Goal: Task Accomplishment & Management: Complete application form

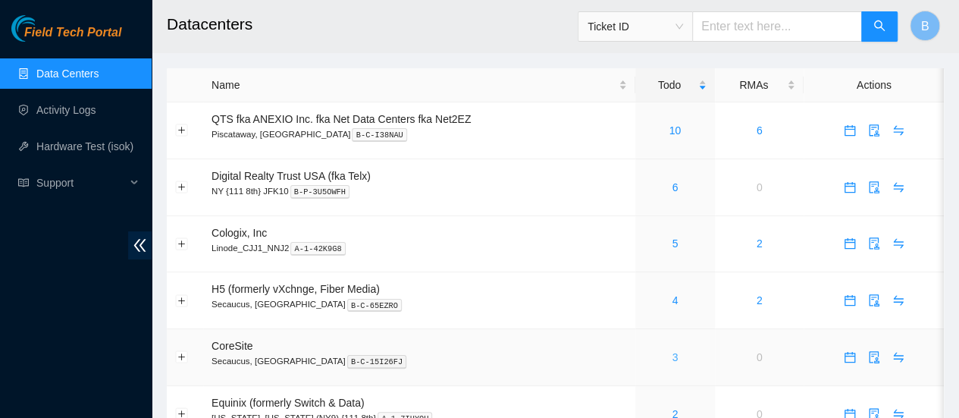
click at [673, 356] on link "3" at bounding box center [674, 357] width 6 height 12
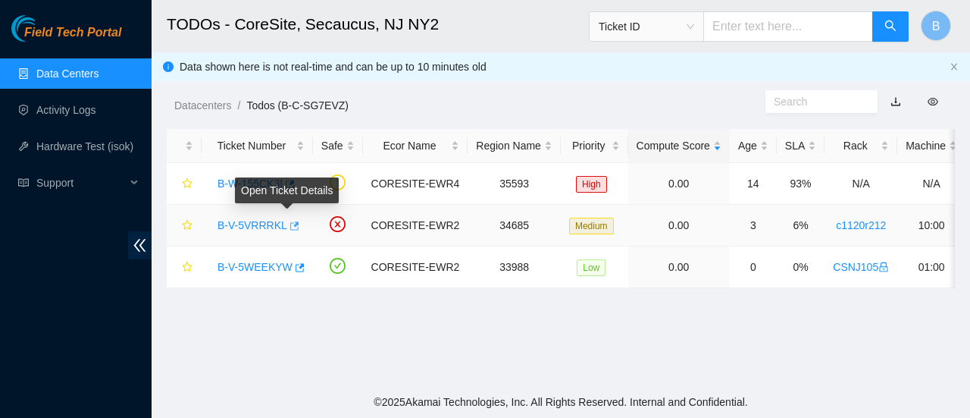
click at [291, 227] on icon "button" at bounding box center [294, 225] width 9 height 8
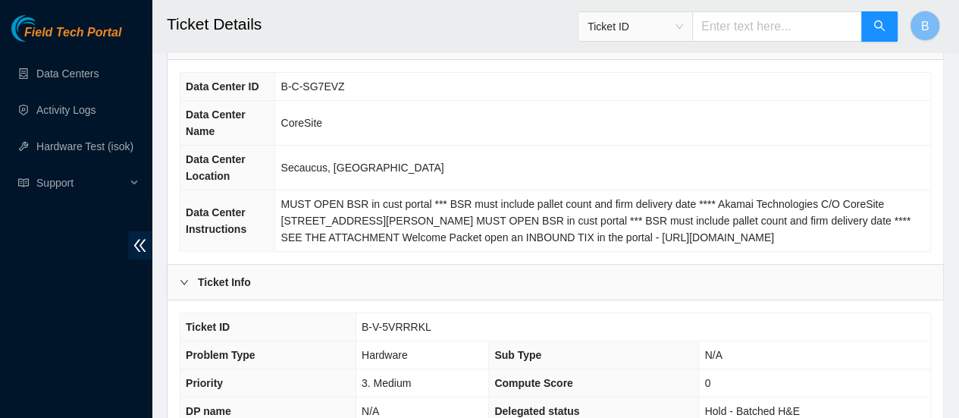
scroll to position [129, 0]
click at [409, 322] on span "B-V-5VRRRKL" at bounding box center [396, 325] width 70 height 12
copy span "B-V-5VRRRKL"
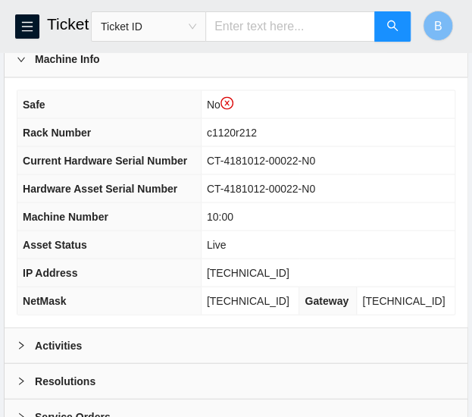
scroll to position [688, 0]
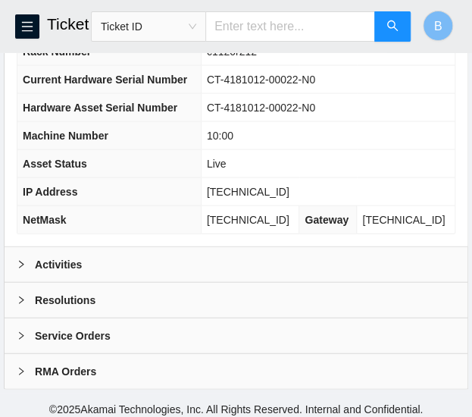
click at [79, 255] on b "Activities" at bounding box center [58, 263] width 47 height 17
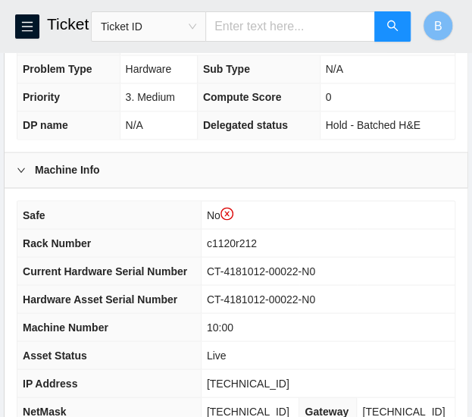
scroll to position [414, 0]
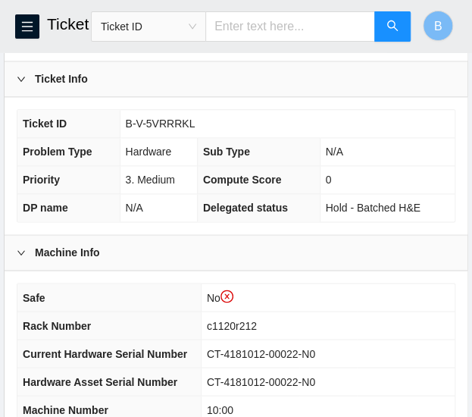
click at [165, 117] on span "B-V-5VRRRKL" at bounding box center [161, 123] width 70 height 12
copy span "B-V-5VRRRKL"
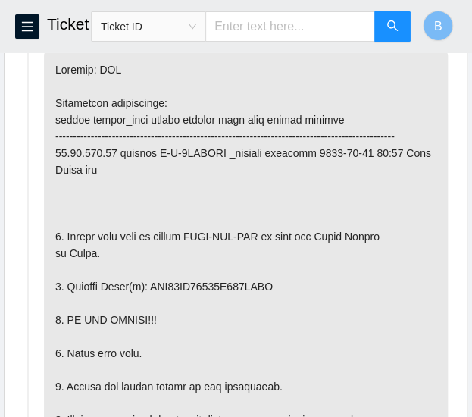
scroll to position [967, 0]
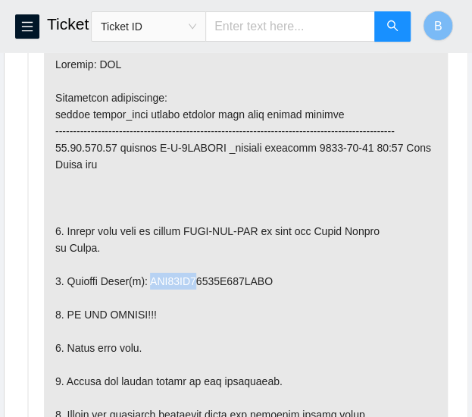
drag, startPoint x: 196, startPoint y: 289, endPoint x: 149, endPoint y: 289, distance: 47.0
copy p "WFK14KB2"
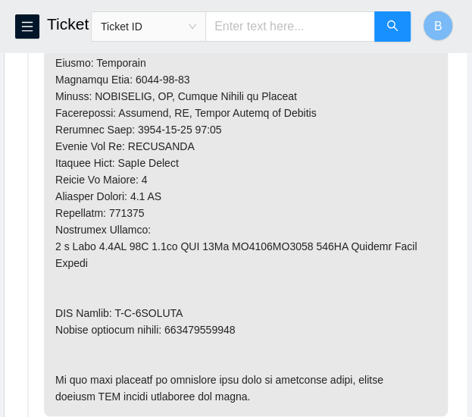
scroll to position [1500, 0]
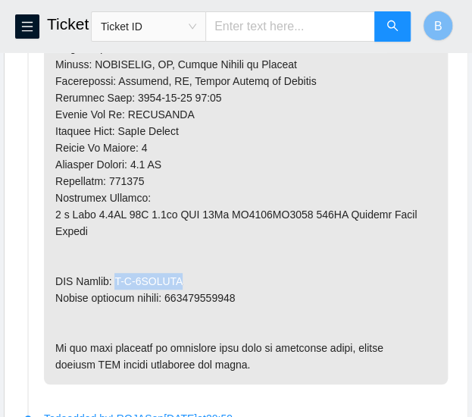
drag, startPoint x: 183, startPoint y: 274, endPoint x: 118, endPoint y: 267, distance: 65.5
copy p "B-V-5VTMJTG"
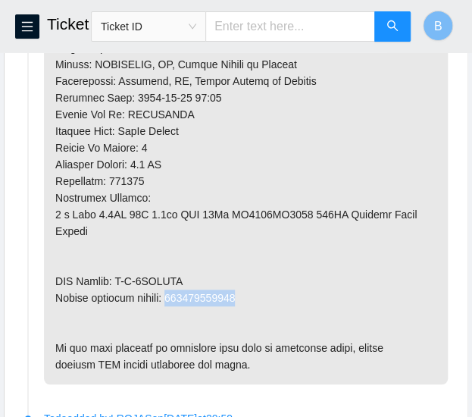
drag, startPoint x: 245, startPoint y: 291, endPoint x: 173, endPoint y: 294, distance: 72.1
copy p "463470058502"
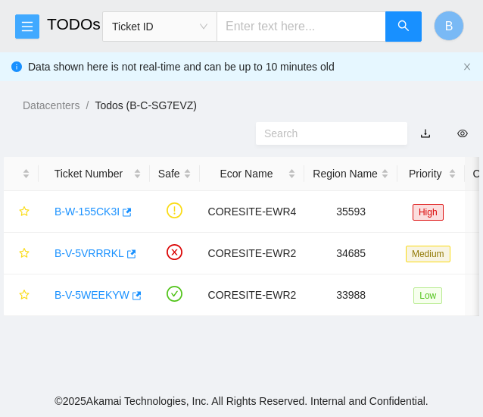
click at [29, 33] on button "button" at bounding box center [27, 26] width 24 height 24
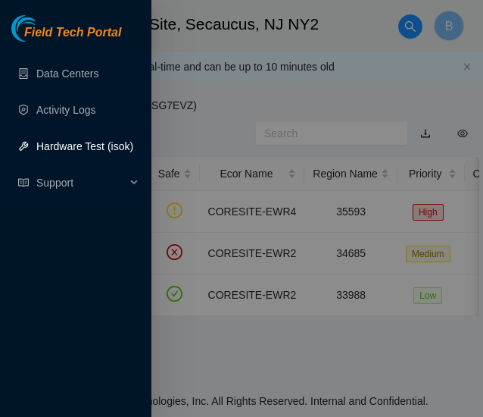
click at [99, 152] on link "Hardware Test (isok)" at bounding box center [84, 146] width 97 height 12
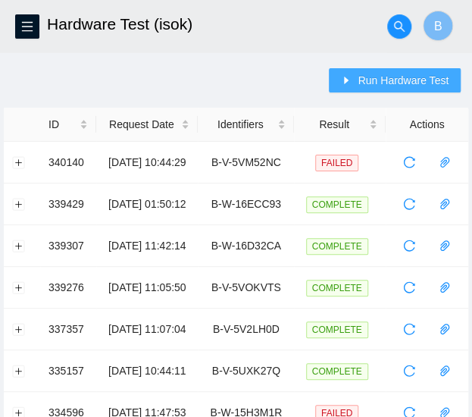
click at [389, 76] on span "Run Hardware Test" at bounding box center [403, 80] width 91 height 17
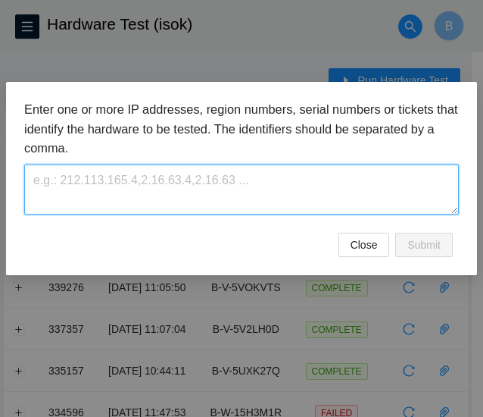
click at [135, 180] on textarea at bounding box center [241, 188] width 435 height 49
paste textarea "B-V-5VRRRKL"
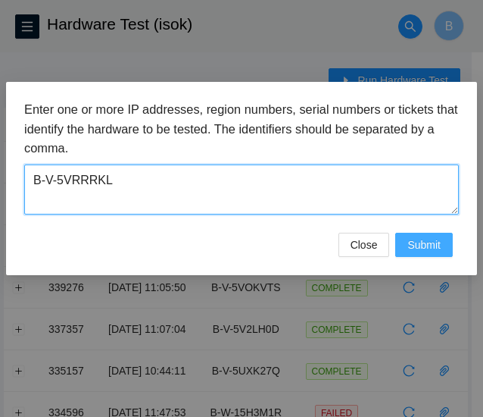
type textarea "B-V-5VRRRKL"
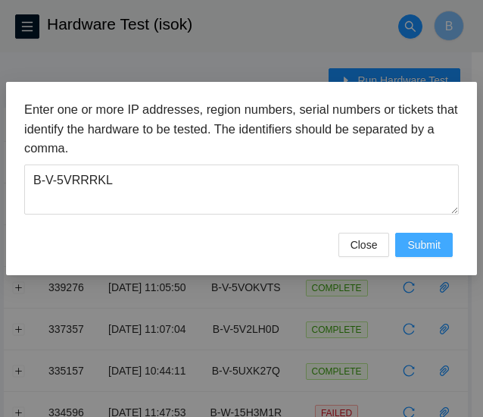
click at [428, 248] on span "Submit" at bounding box center [424, 244] width 33 height 17
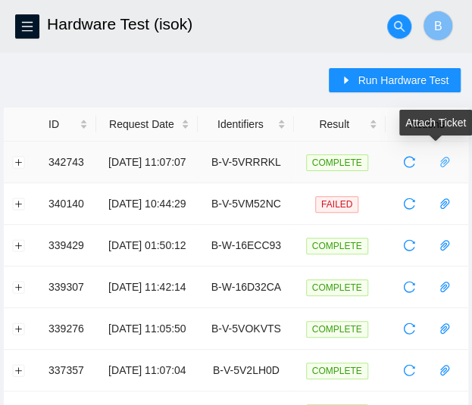
click at [443, 161] on icon "paper-clip" at bounding box center [445, 162] width 12 height 12
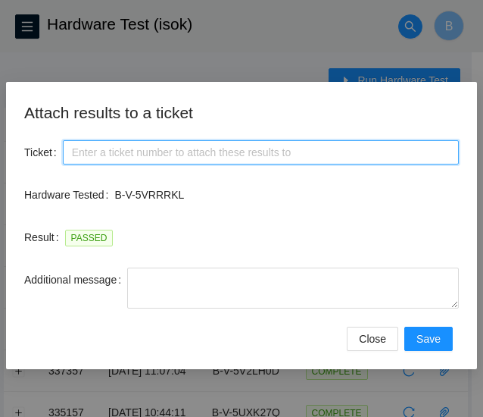
click at [180, 152] on input "Ticket" at bounding box center [261, 152] width 396 height 24
paste input "B-V-5VRRRKL"
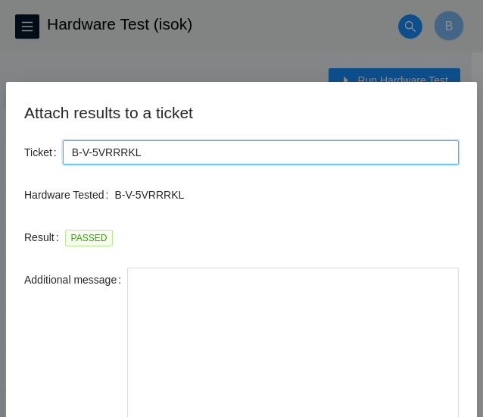
drag, startPoint x: 453, startPoint y: 305, endPoint x: 477, endPoint y: 453, distance: 149.7
click at [477, 416] on html "FTP Data Centers Activity Logs Hardware Test (isok) Support Hardware Test (isok…" at bounding box center [241, 208] width 483 height 417
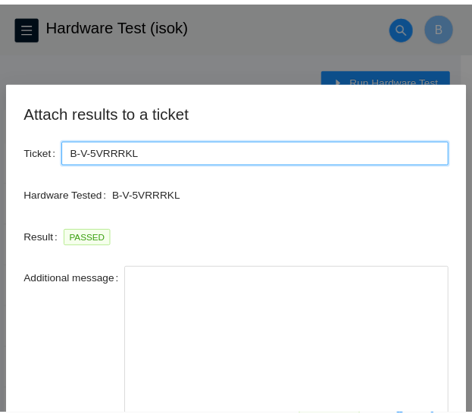
scroll to position [117, 0]
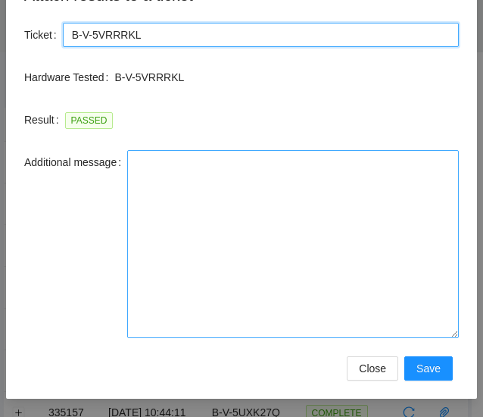
type input "B-V-5VRRRKL"
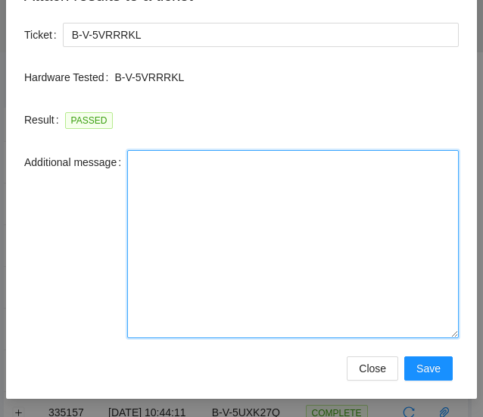
click at [288, 240] on textarea "Additional message" at bounding box center [293, 244] width 332 height 188
click at [221, 222] on textarea "Additional message" at bounding box center [293, 244] width 332 height 188
paste textarea "-Safely powered down machine -Removed old disk s/n: ( ) and replaced it with ne…"
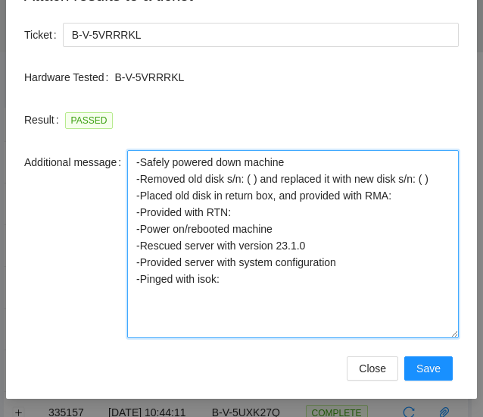
click at [246, 180] on textarea "-Safely powered down machine -Removed old disk s/n: ( ) and replaced it with ne…" at bounding box center [293, 244] width 332 height 188
click at [246, 183] on textarea "-Safely powered down machine -Removed old disk s/n: ( ) and replaced it with ne…" at bounding box center [293, 244] width 332 height 188
paste textarea "WFK14KB2"
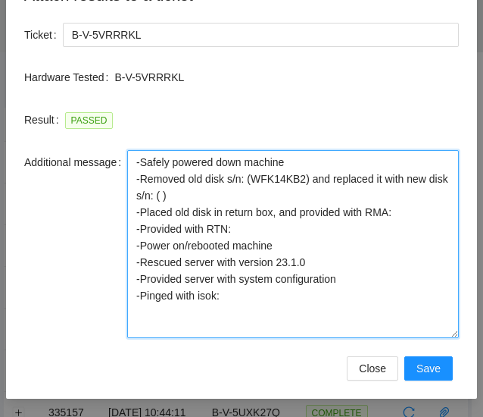
click at [155, 197] on textarea "-Safely powered down machine -Removed old disk s/n: (WFK14KB2) and replaced it …" at bounding box center [293, 244] width 332 height 188
click at [423, 211] on textarea "-Safely powered down machine -Removed old disk s/n: (WFK14KB2) and replaced it …" at bounding box center [293, 244] width 332 height 188
click at [400, 212] on textarea "-Safely powered down machine -Removed old disk s/n: (WFK14KB2) and replaced it …" at bounding box center [293, 244] width 332 height 188
paste textarea "B-V-5VTMJTG"
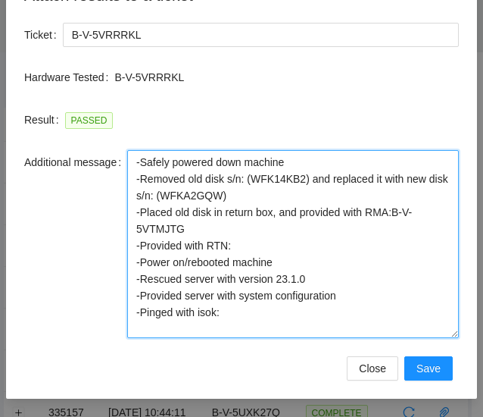
click at [253, 243] on textarea "-Safely powered down machine -Removed old disk s/n: (WFK14KB2) and replaced it …" at bounding box center [293, 244] width 332 height 188
paste textarea "463470058502"
drag, startPoint x: 346, startPoint y: 296, endPoint x: 121, endPoint y: 278, distance: 225.8
click at [121, 278] on div "Additional message -Safely powered down machine -Removed old disk s/n: (WFK14KB…" at bounding box center [241, 244] width 435 height 188
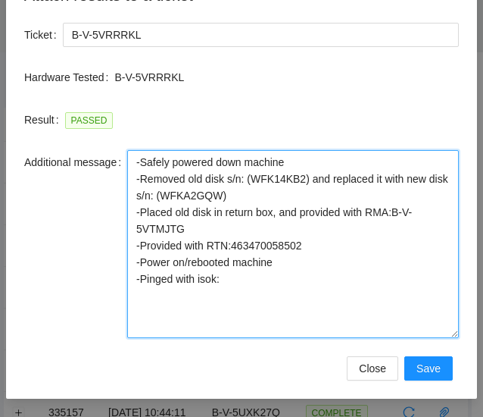
click at [240, 285] on textarea "-Safely powered down machine -Removed old disk s/n: (WFK14KB2) and replaced it …" at bounding box center [293, 244] width 332 height 188
type textarea "-Safely powered down machine -Removed old disk s/n: (WFK14KB2) and replaced it …"
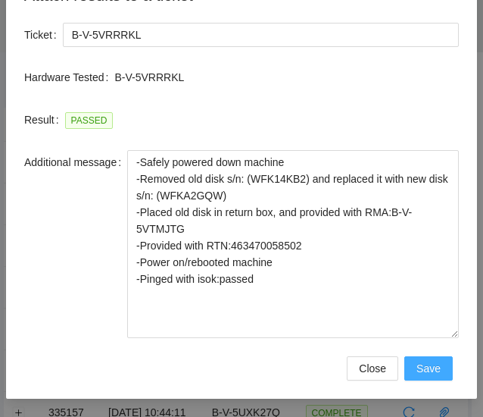
click at [436, 366] on button "Save" at bounding box center [429, 368] width 48 height 24
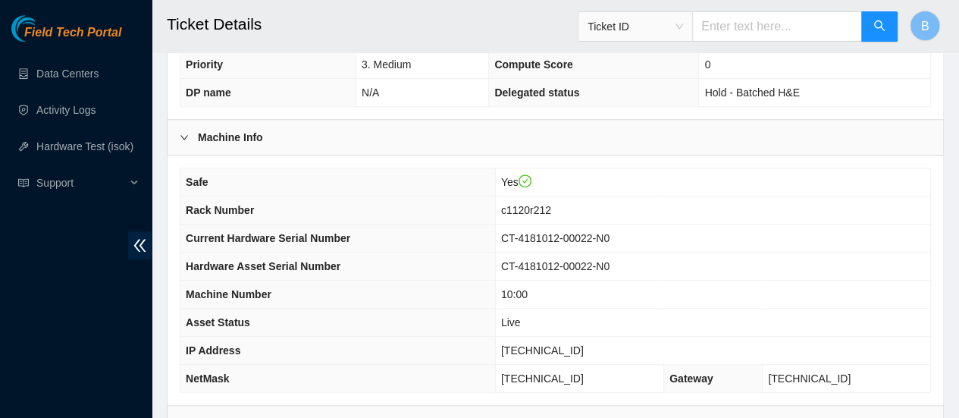
scroll to position [586, 0]
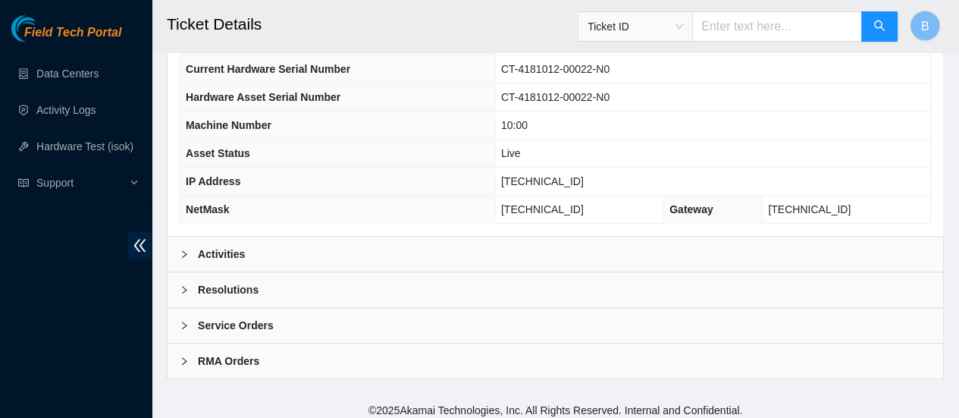
click at [186, 285] on icon "right" at bounding box center [184, 289] width 9 height 9
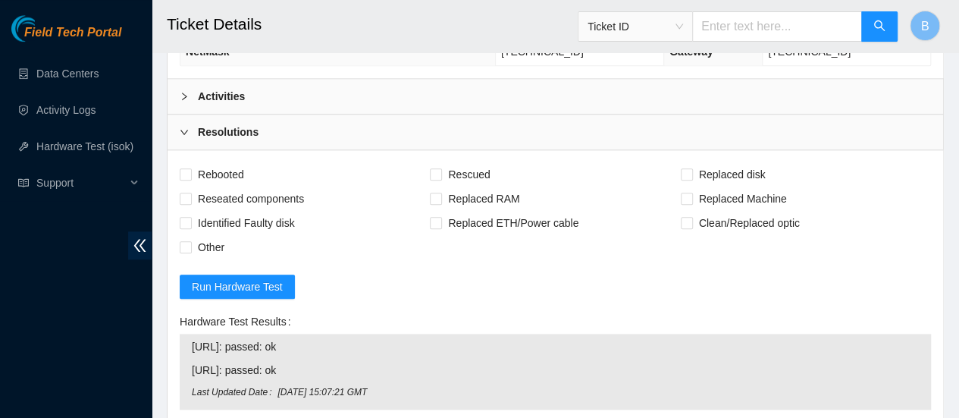
scroll to position [749, 0]
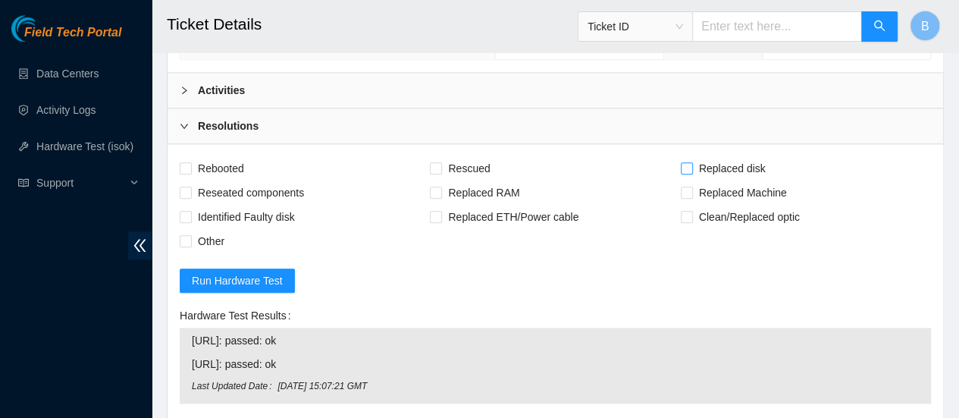
click at [483, 162] on input "Replaced disk" at bounding box center [685, 167] width 11 height 11
checkbox input "true"
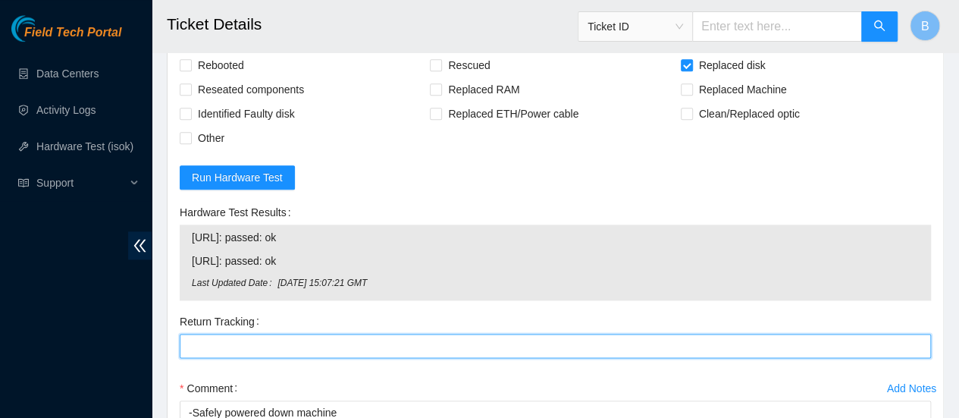
click at [252, 336] on Tracking "Return Tracking" at bounding box center [555, 345] width 751 height 24
paste Tracking "463470058502"
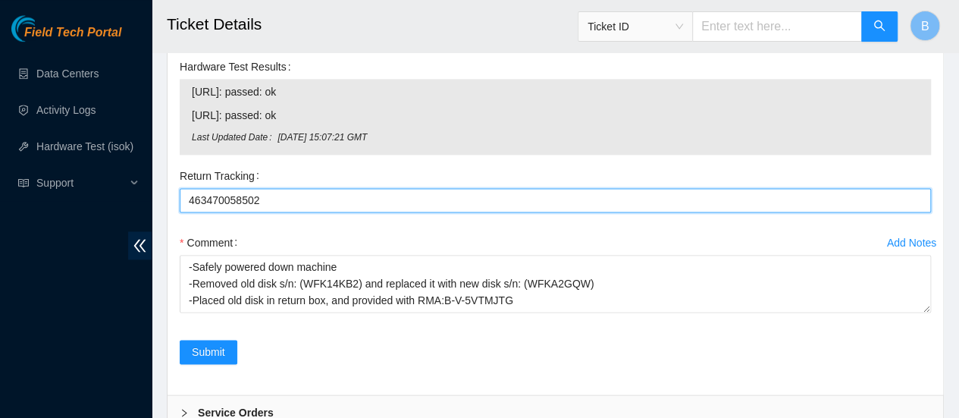
scroll to position [1031, 0]
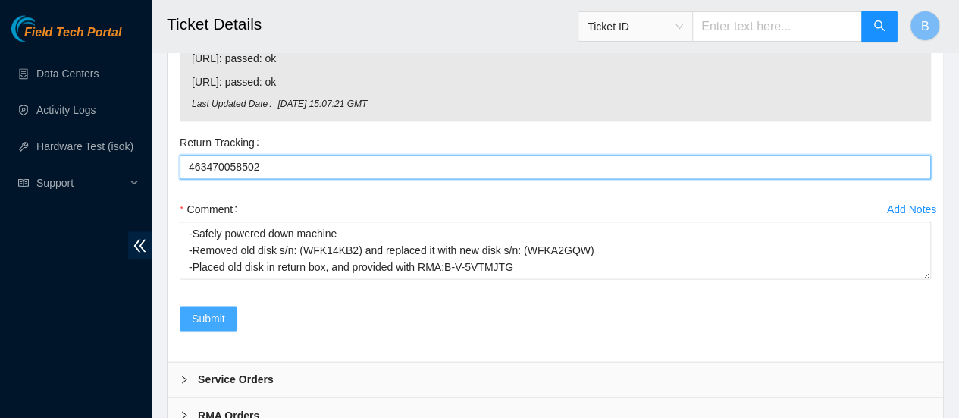
type Tracking "463470058502"
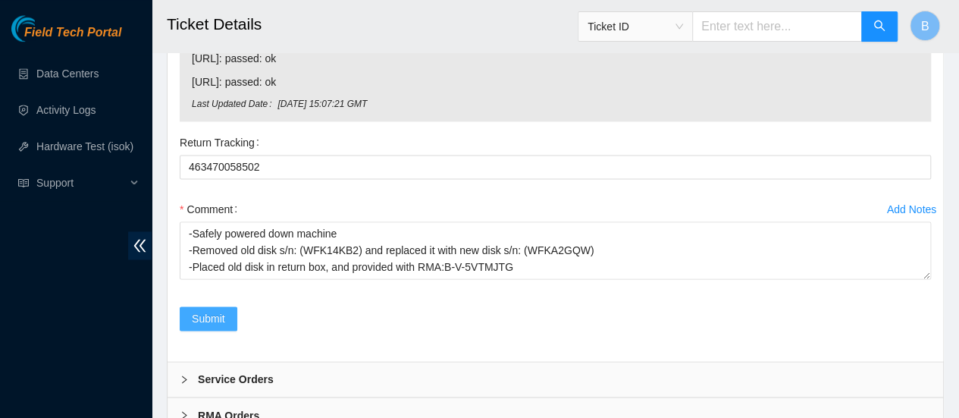
click at [223, 310] on span "Submit" at bounding box center [208, 318] width 33 height 17
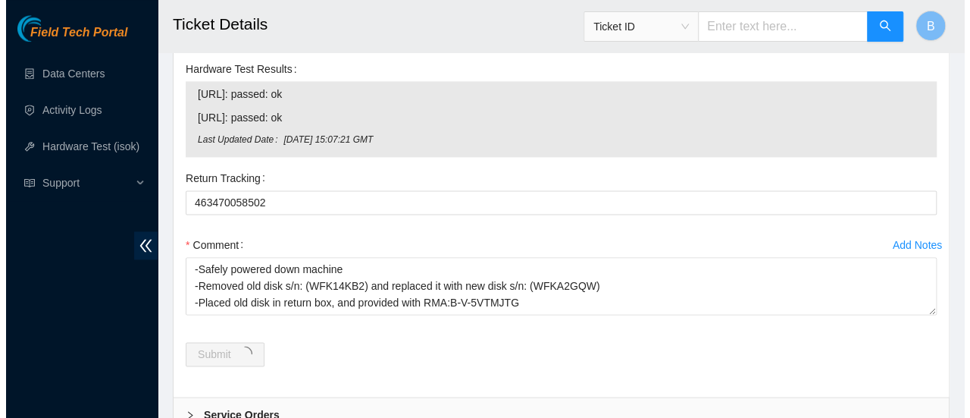
scroll to position [0, 0]
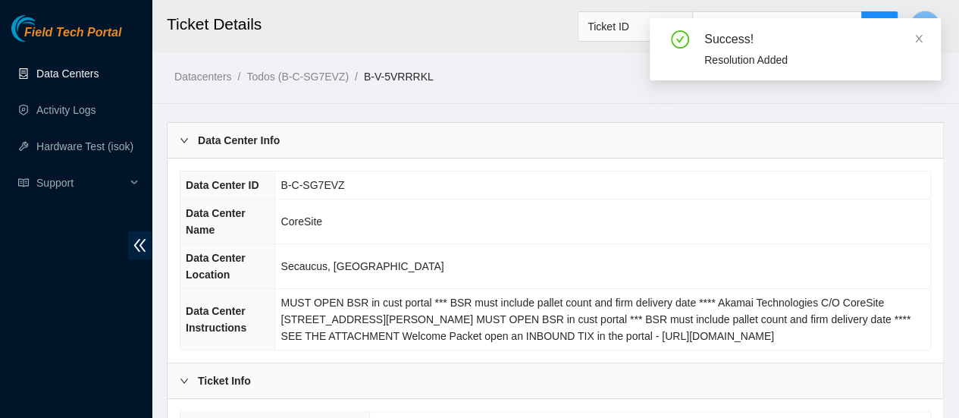
click at [64, 74] on link "Data Centers" at bounding box center [67, 73] width 62 height 12
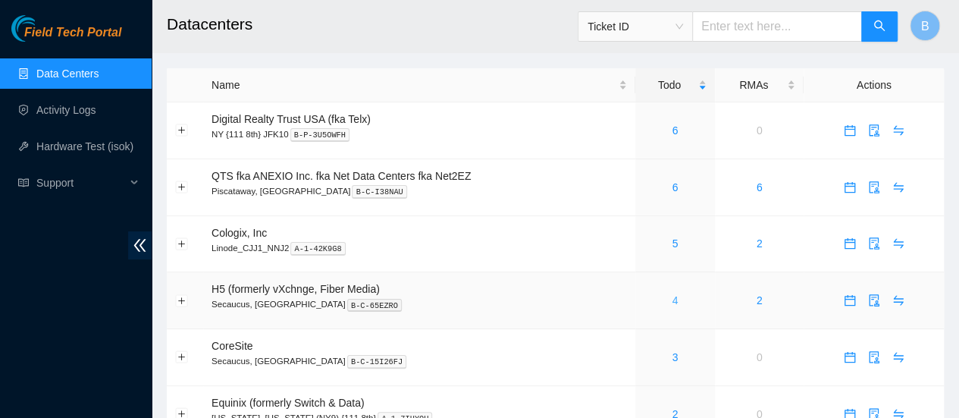
click at [483, 306] on link "4" at bounding box center [674, 300] width 6 height 12
click at [483, 357] on link "3" at bounding box center [674, 357] width 6 height 12
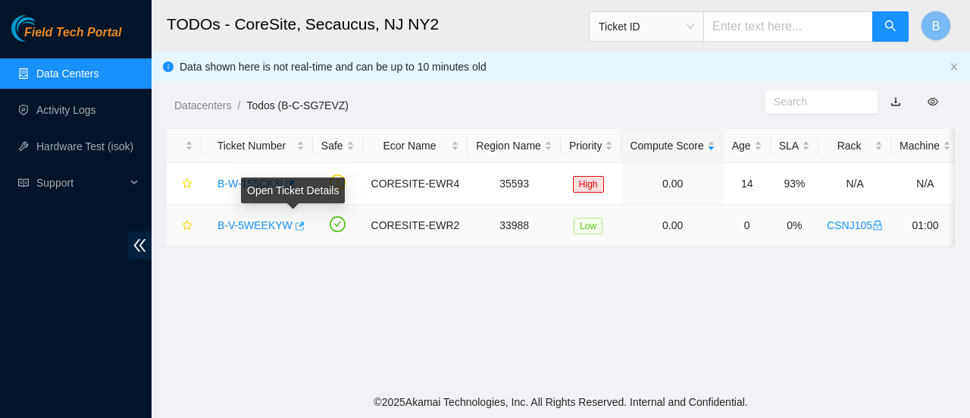
click at [293, 227] on icon "button" at bounding box center [298, 226] width 11 height 11
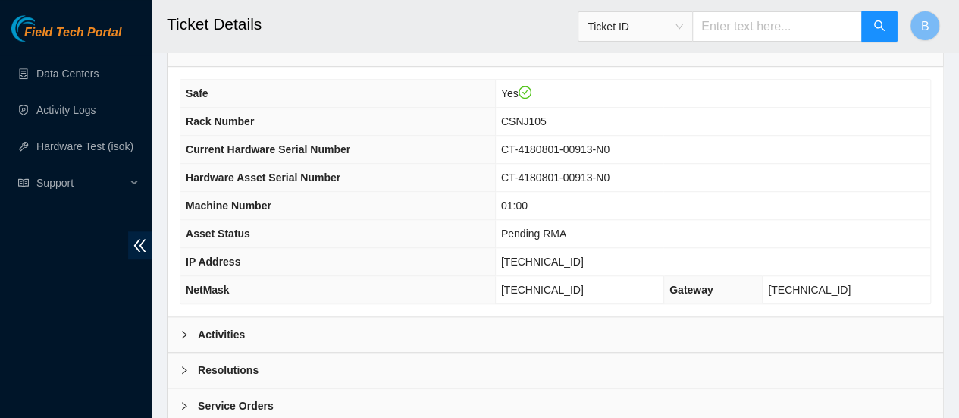
scroll to position [507, 0]
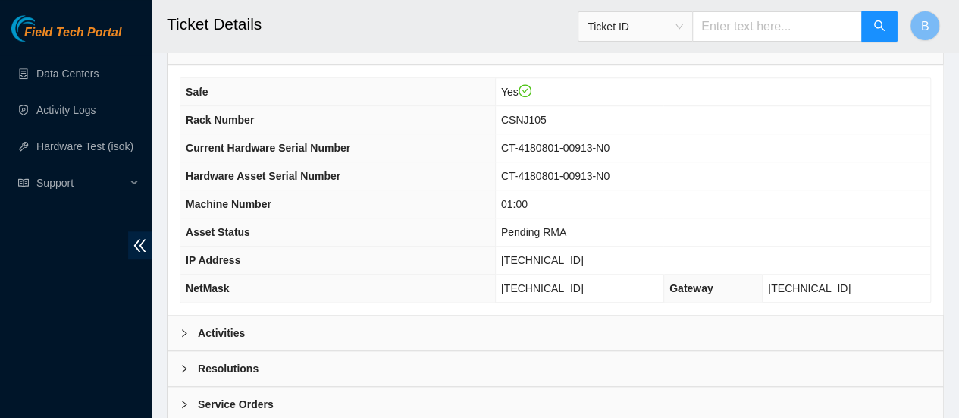
click at [206, 333] on b "Activities" at bounding box center [221, 332] width 47 height 17
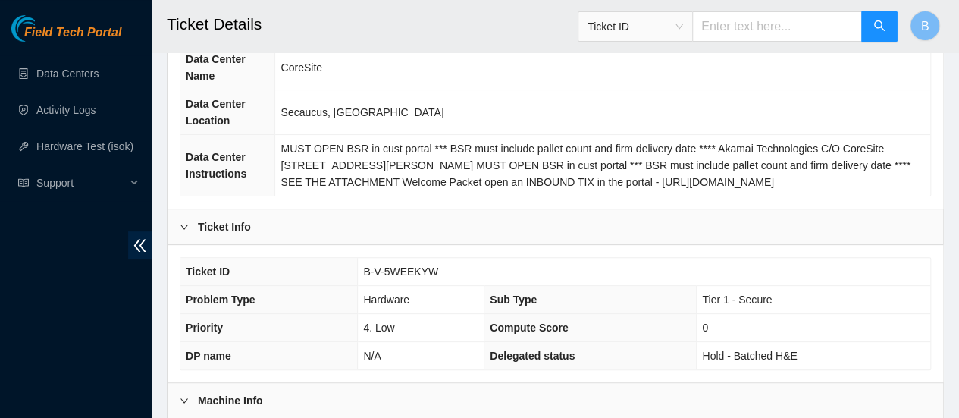
scroll to position [0, 0]
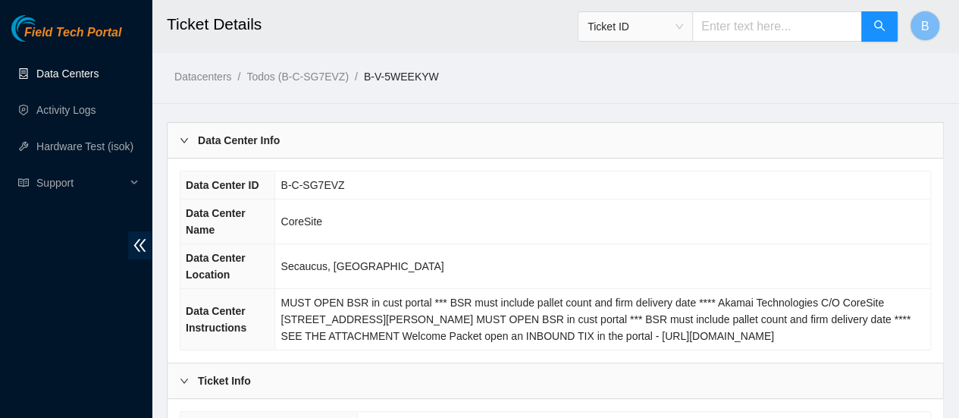
click at [70, 77] on link "Data Centers" at bounding box center [67, 73] width 62 height 12
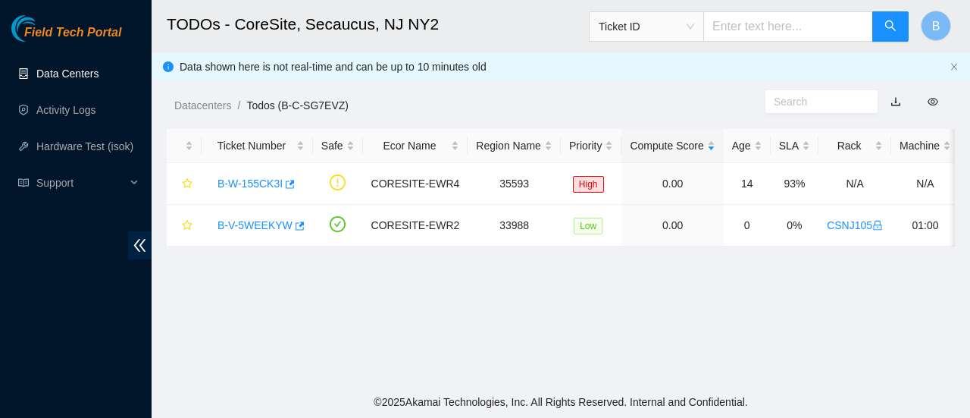
click at [64, 74] on link "Data Centers" at bounding box center [67, 73] width 62 height 12
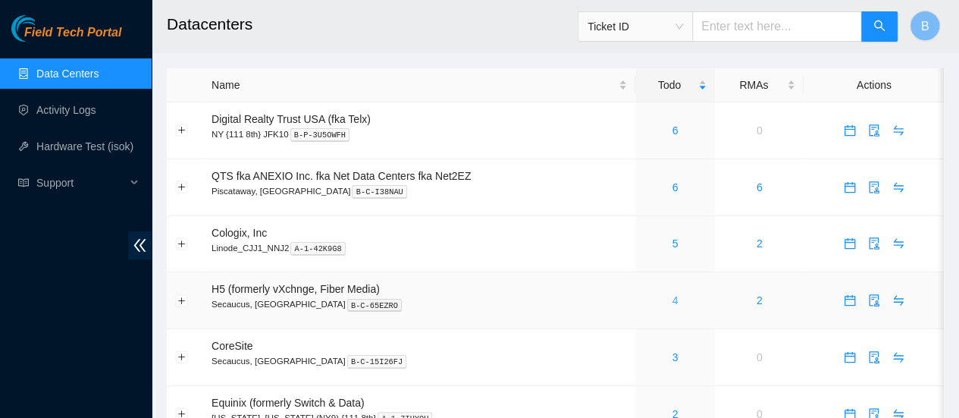
click at [673, 300] on link "4" at bounding box center [674, 300] width 6 height 12
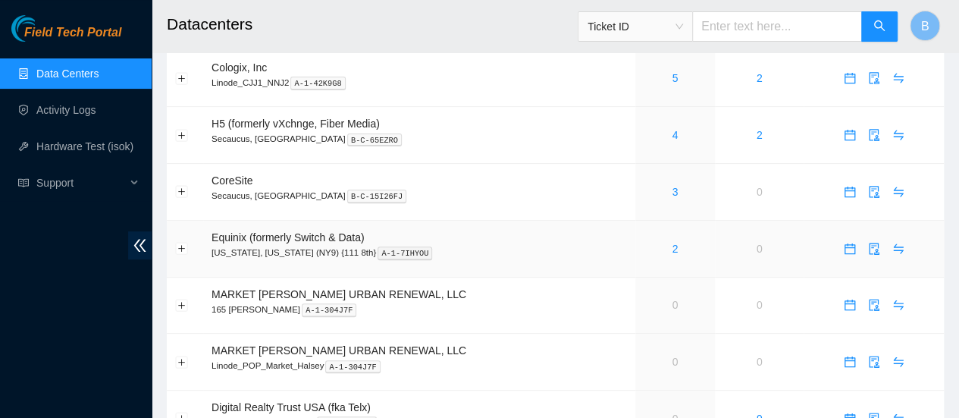
scroll to position [243, 0]
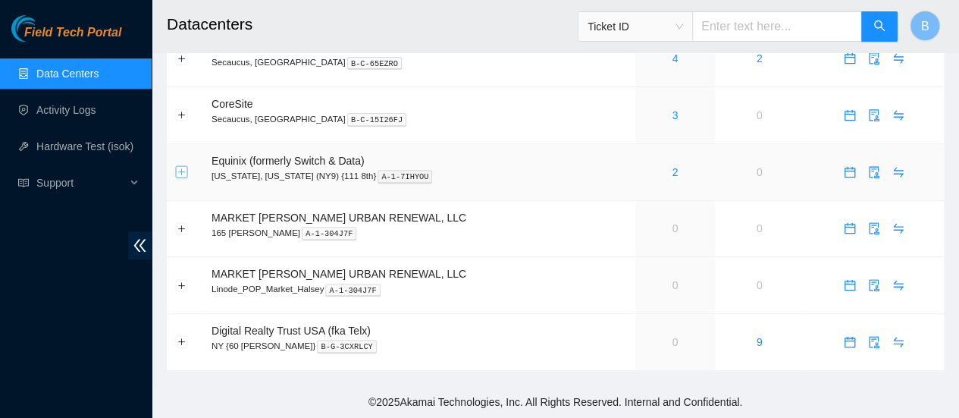
click at [183, 169] on button "Expand row" at bounding box center [182, 172] width 12 height 12
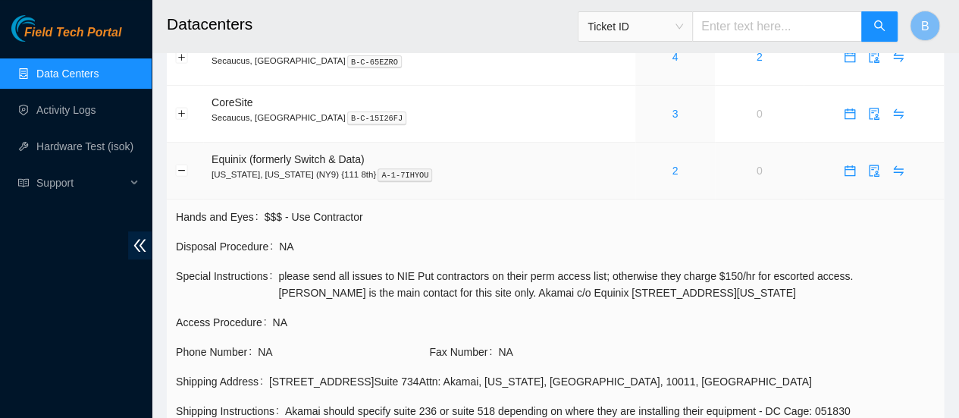
click at [191, 167] on td at bounding box center [185, 170] width 36 height 57
click at [183, 170] on button "Collapse row" at bounding box center [182, 170] width 12 height 12
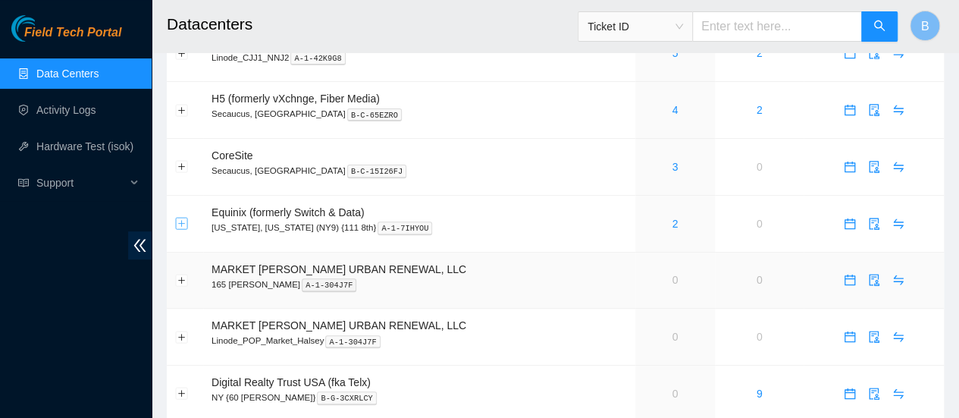
scroll to position [176, 0]
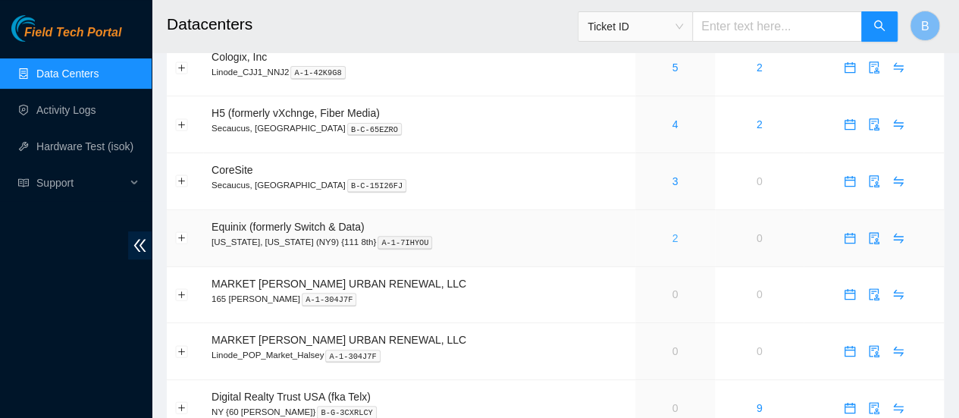
click at [674, 242] on link "2" at bounding box center [674, 238] width 6 height 12
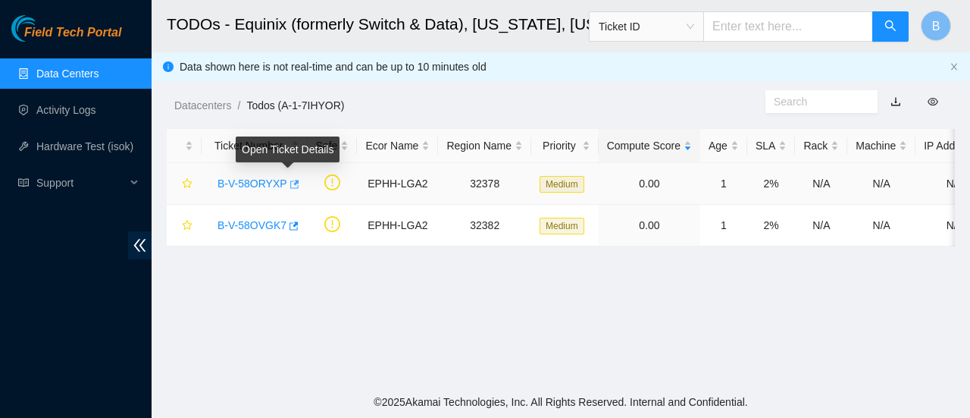
click at [288, 179] on icon "button" at bounding box center [293, 184] width 11 height 11
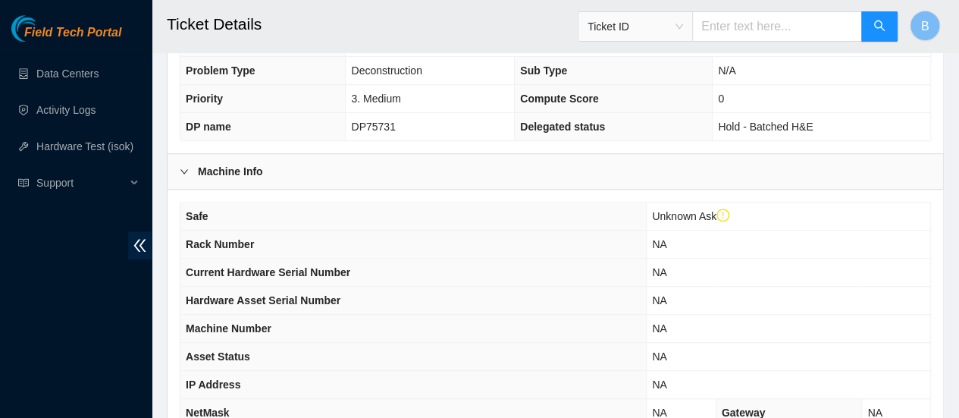
scroll to position [480, 0]
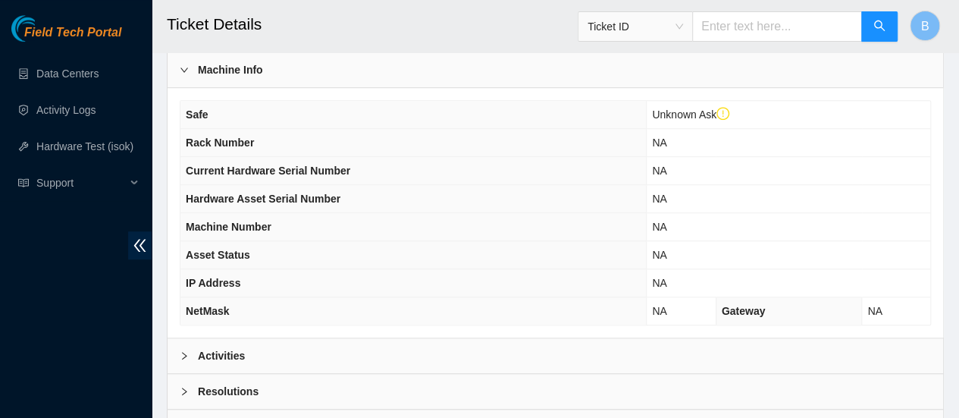
click at [202, 352] on b "Activities" at bounding box center [221, 355] width 47 height 17
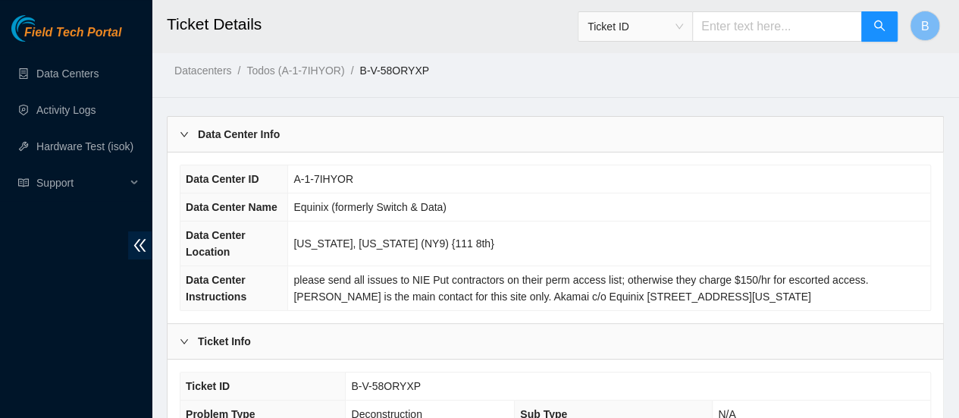
scroll to position [0, 0]
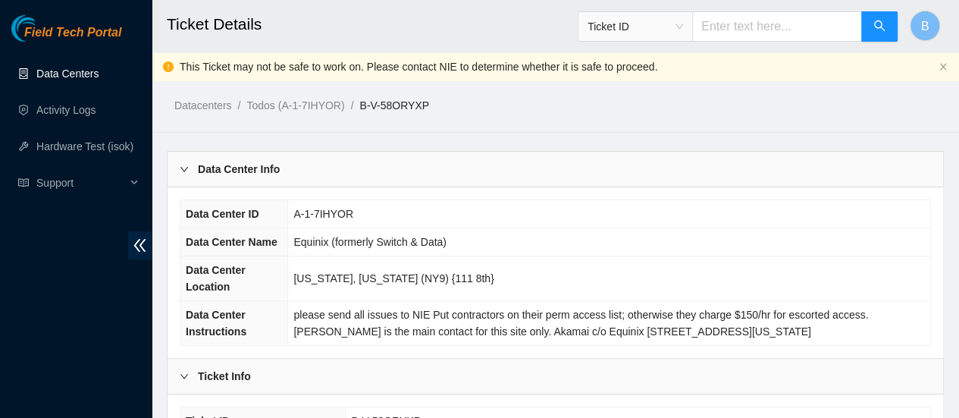
click at [54, 76] on link "Data Centers" at bounding box center [67, 73] width 62 height 12
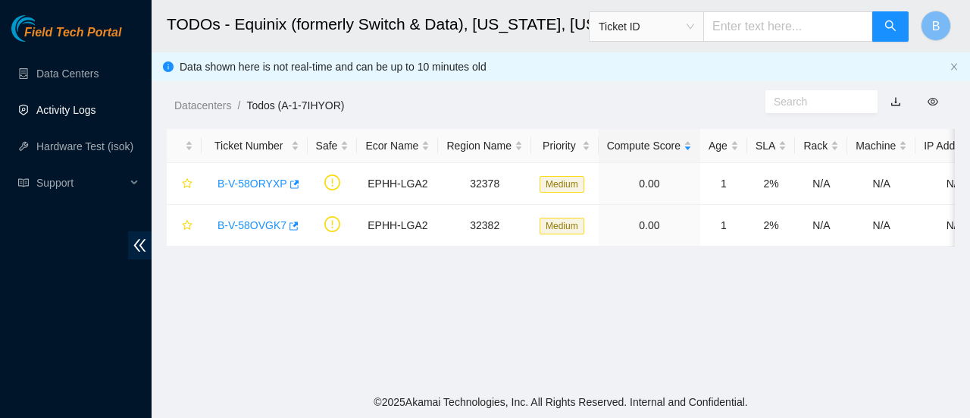
click at [61, 116] on link "Activity Logs" at bounding box center [66, 110] width 60 height 12
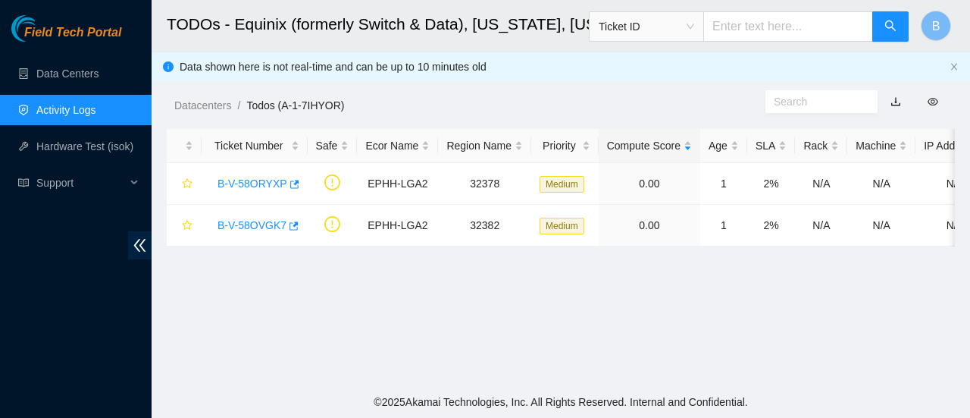
click at [55, 116] on link "Activity Logs" at bounding box center [66, 110] width 60 height 12
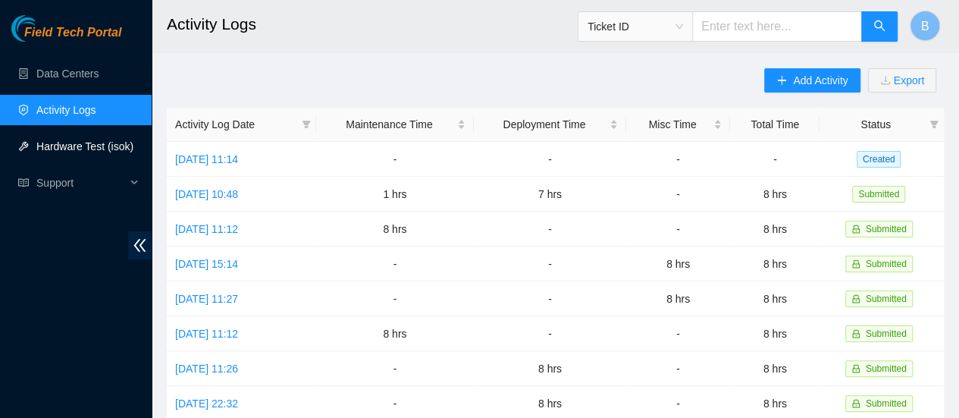
click at [84, 151] on link "Hardware Test (isok)" at bounding box center [84, 146] width 97 height 12
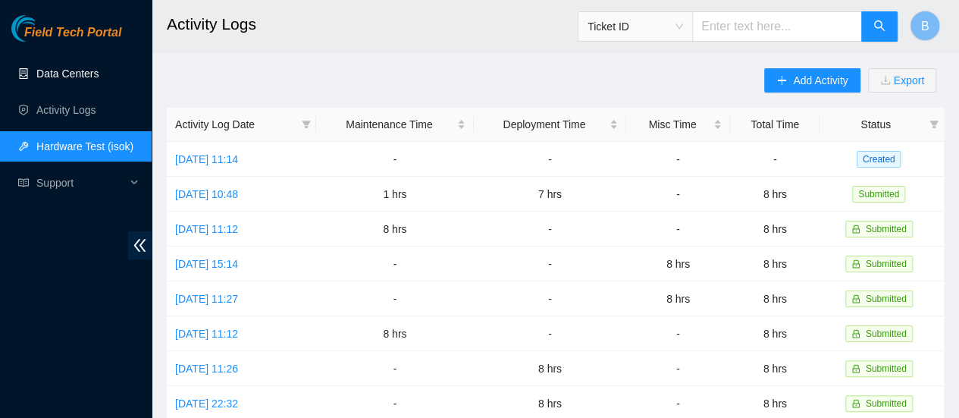
click at [48, 79] on link "Data Centers" at bounding box center [67, 73] width 62 height 12
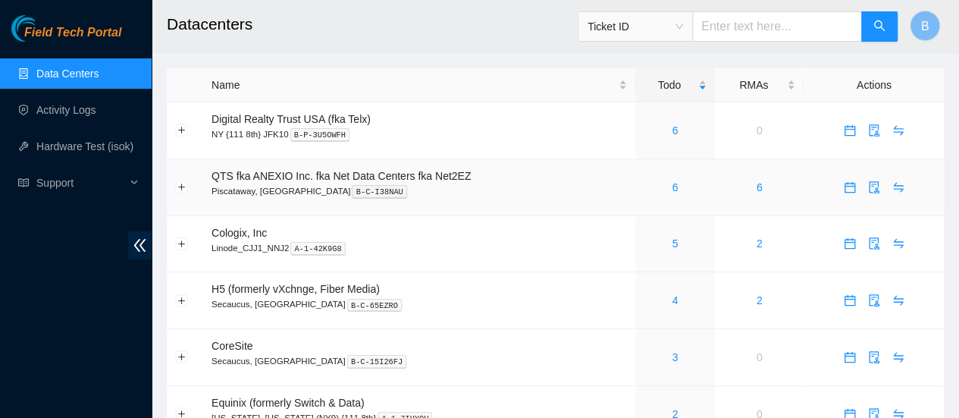
scroll to position [35, 0]
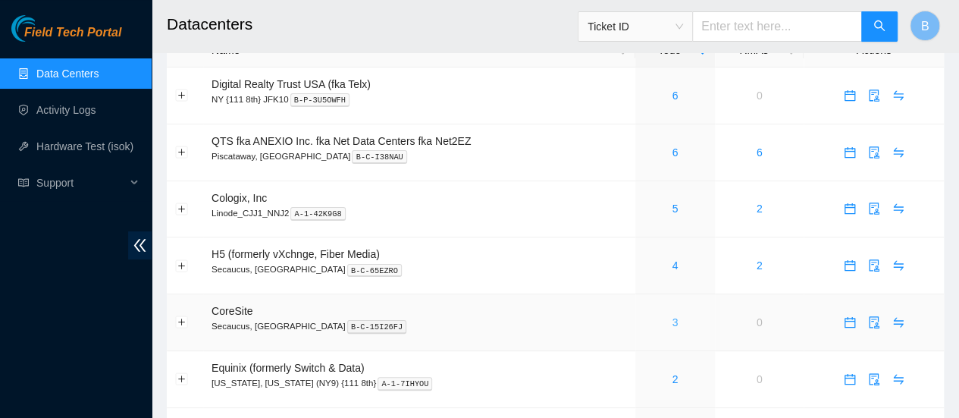
click at [676, 324] on link "3" at bounding box center [674, 322] width 6 height 12
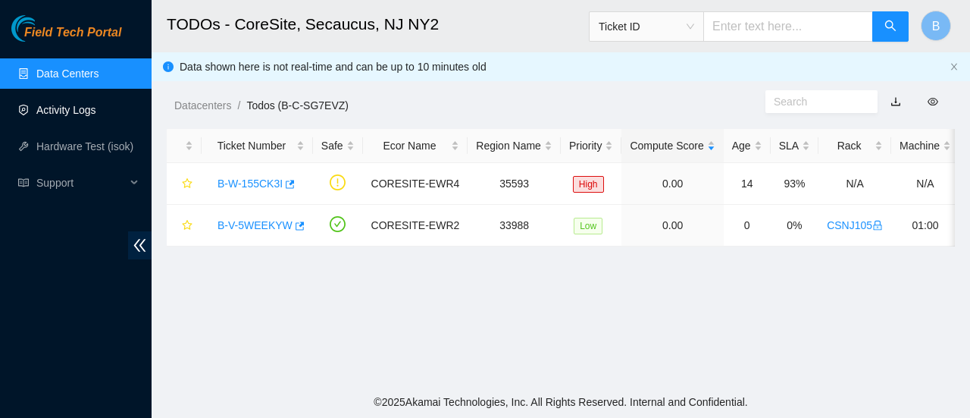
click at [59, 114] on link "Activity Logs" at bounding box center [66, 110] width 60 height 12
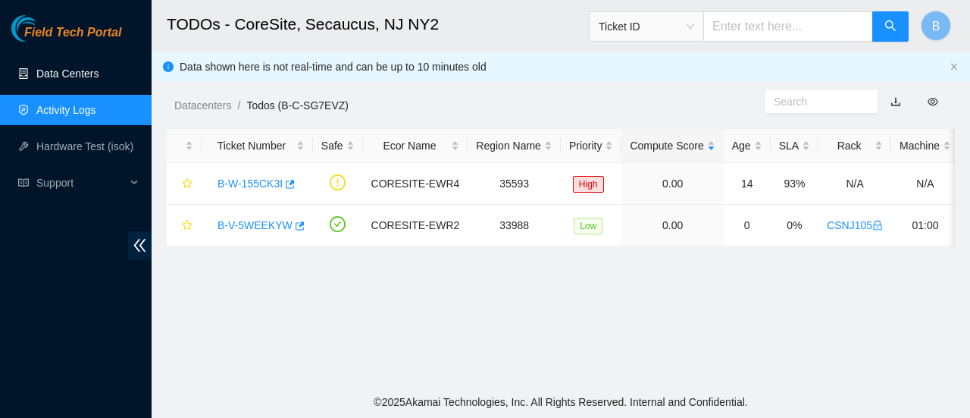
click at [93, 77] on link "Data Centers" at bounding box center [67, 73] width 62 height 12
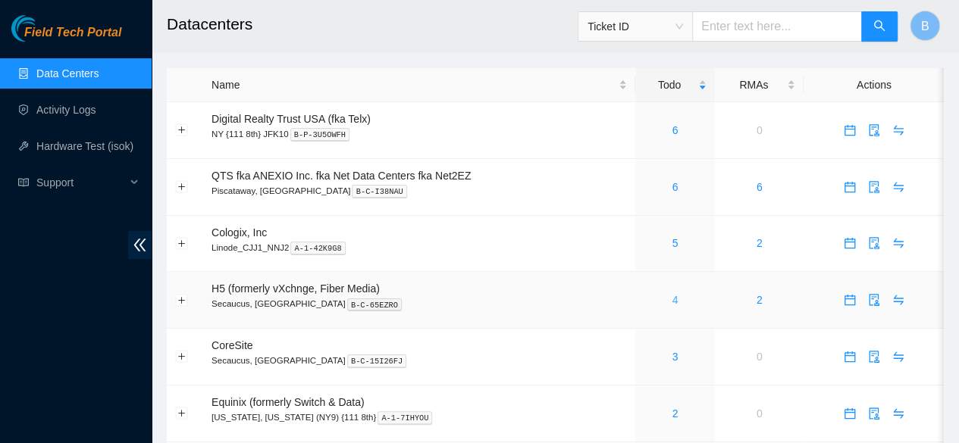
click at [671, 296] on link "4" at bounding box center [674, 300] width 6 height 12
click at [670, 353] on div "3" at bounding box center [674, 357] width 63 height 17
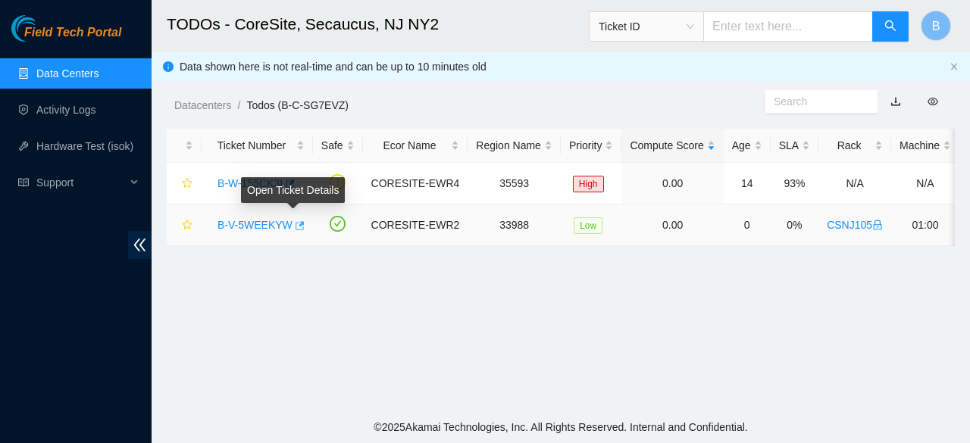
click at [293, 227] on icon "button" at bounding box center [298, 226] width 11 height 11
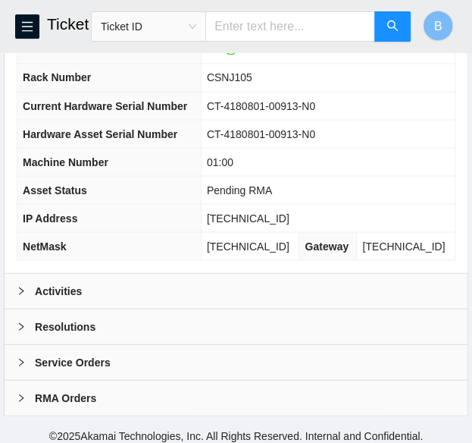
scroll to position [617, 0]
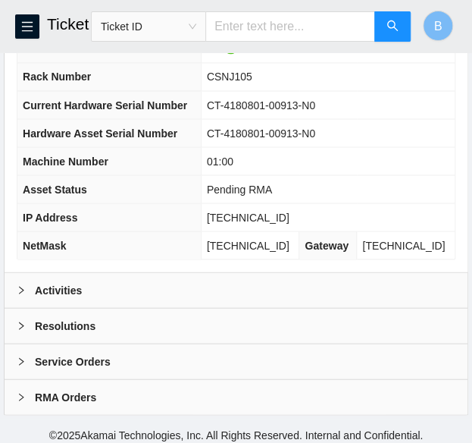
click at [38, 281] on b "Activities" at bounding box center [58, 289] width 47 height 17
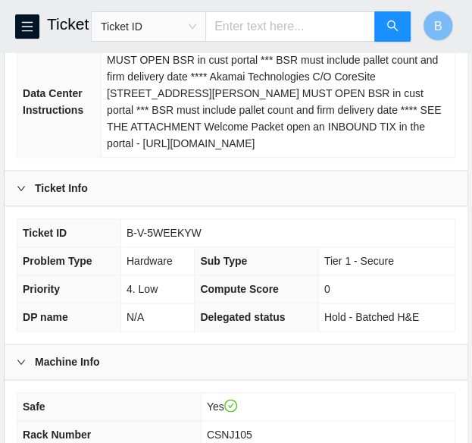
scroll to position [260, 0]
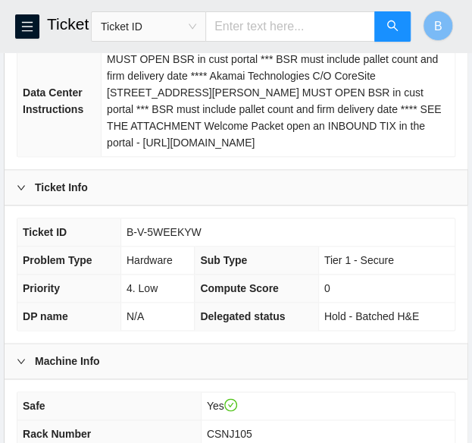
click at [158, 231] on span "B-V-5WEEKYW" at bounding box center [164, 232] width 75 height 12
copy span "B-V-5WEEKYW"
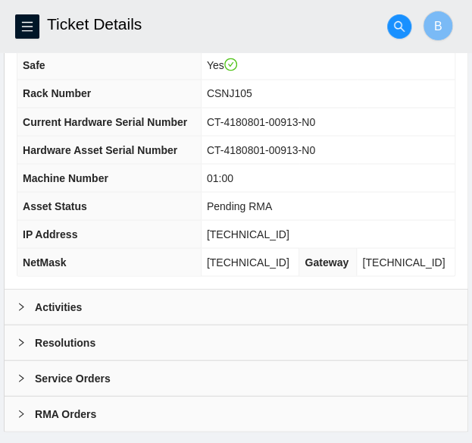
scroll to position [617, 0]
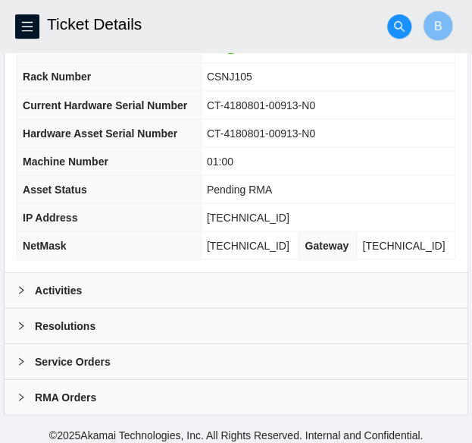
click at [167, 282] on div "Activities" at bounding box center [236, 289] width 463 height 35
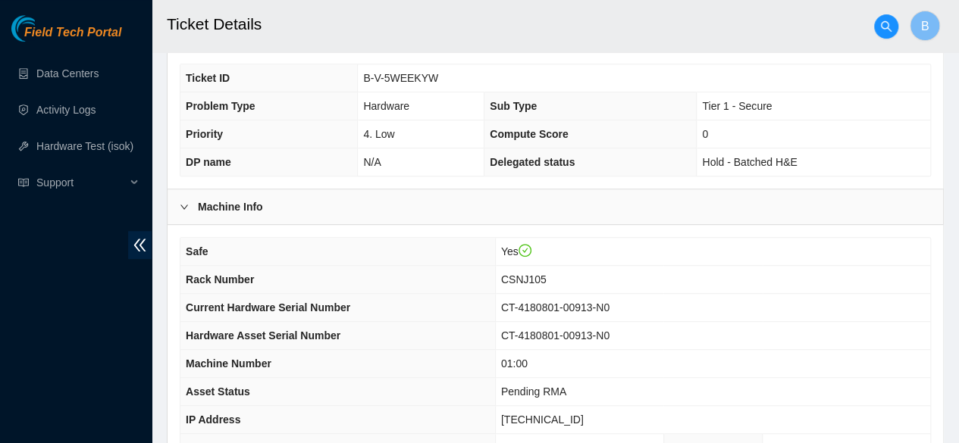
scroll to position [347, 0]
click at [399, 72] on span "B-V-5WEEKYW" at bounding box center [400, 78] width 75 height 12
copy span "B-V-5WEEKYW"
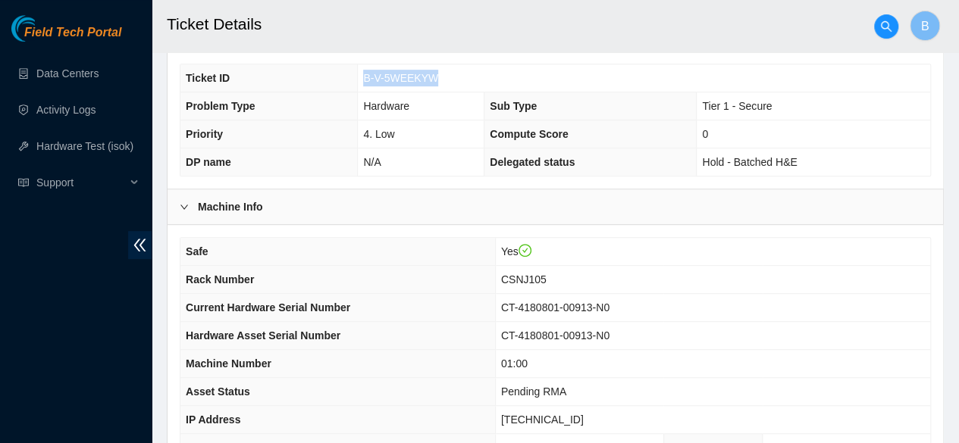
copy span "B-V-5WEEKYW"
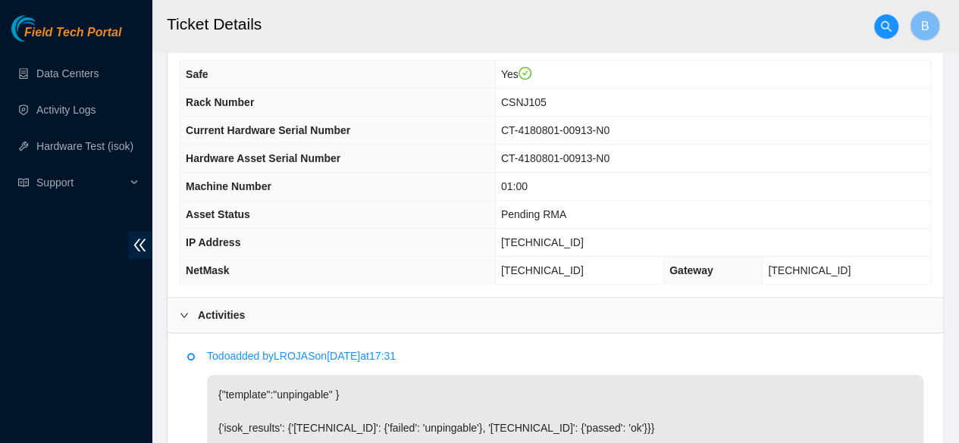
scroll to position [650, 0]
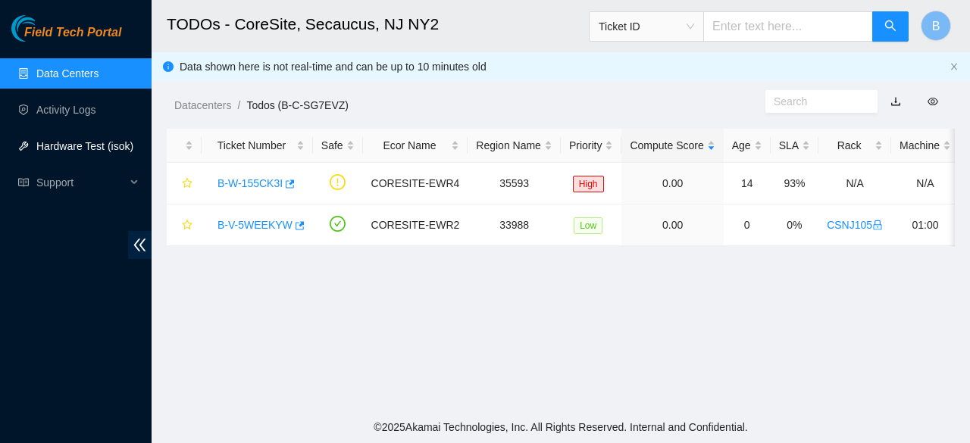
click at [86, 146] on link "Hardware Test (isok)" at bounding box center [84, 146] width 97 height 12
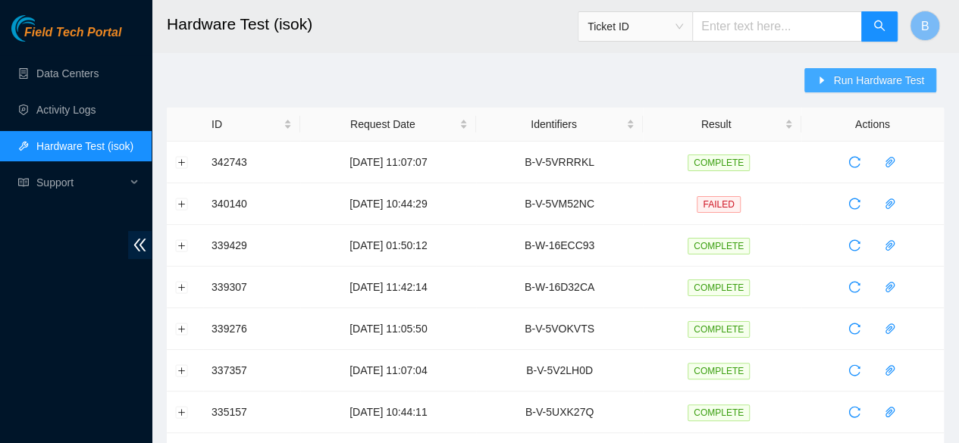
click at [838, 82] on span "Run Hardware Test" at bounding box center [878, 80] width 91 height 17
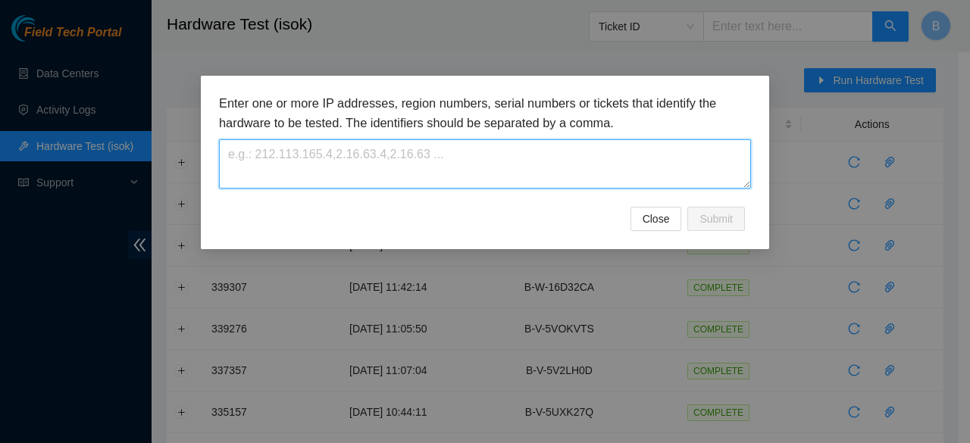
click at [449, 160] on textarea at bounding box center [485, 163] width 532 height 49
click at [412, 161] on textarea at bounding box center [485, 163] width 532 height 49
click at [280, 163] on textarea at bounding box center [485, 163] width 532 height 49
paste textarea "B-V-5WEEKYW"
type textarea "B-V-5WEEKYW"
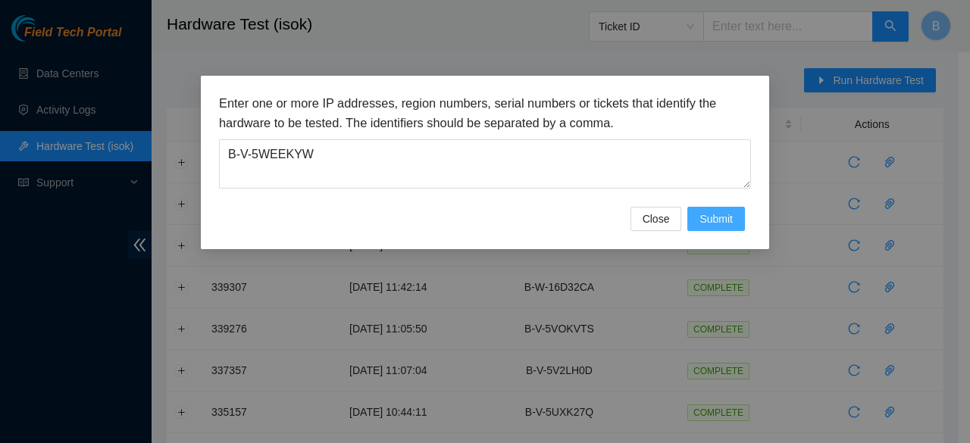
click at [712, 212] on span "Submit" at bounding box center [715, 219] width 33 height 17
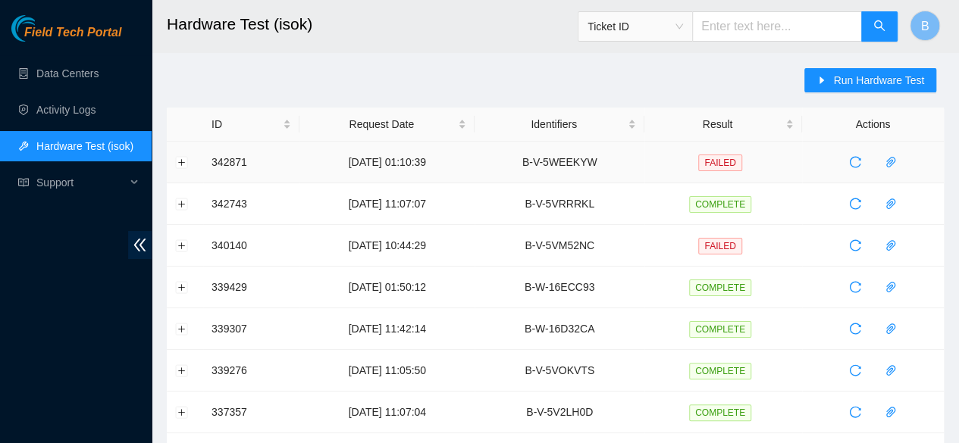
click at [177, 170] on td at bounding box center [185, 163] width 36 height 42
click at [180, 163] on button "Expand row" at bounding box center [182, 162] width 12 height 12
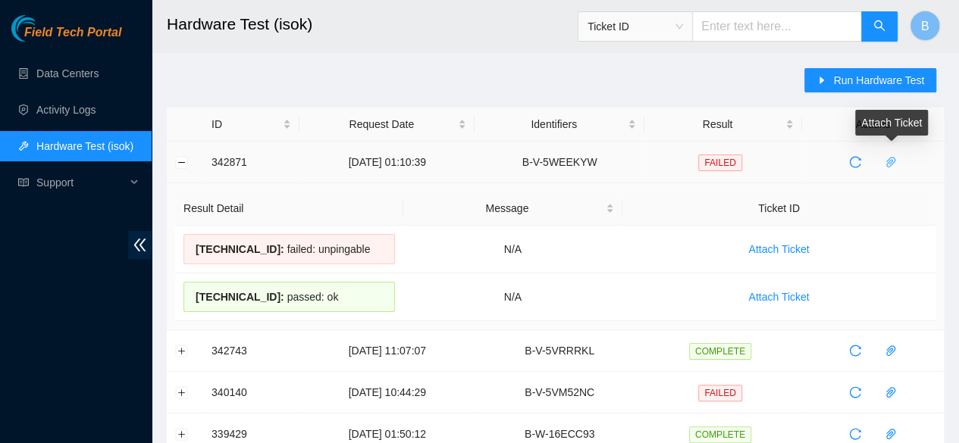
click at [892, 161] on icon "paper-clip" at bounding box center [890, 162] width 9 height 11
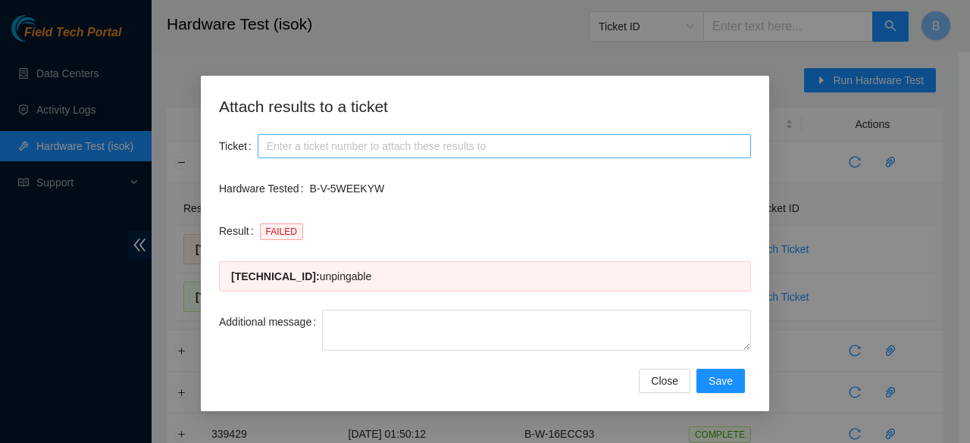
drag, startPoint x: 352, startPoint y: 127, endPoint x: 314, endPoint y: 155, distance: 47.7
click at [314, 155] on div "Attach results to a ticket Ticket Hardware Tested B-V-5WEEKYW Result FAILED 23.…" at bounding box center [485, 244] width 568 height 336
click at [314, 155] on input "Ticket" at bounding box center [504, 146] width 493 height 24
paste input "B-V-5WK11VV"
type input "B-V-5WK11VV"
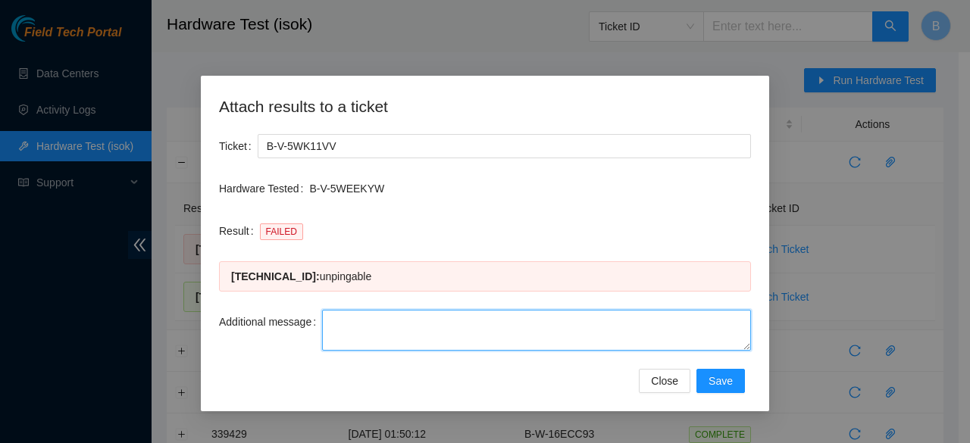
click at [380, 337] on textarea "Additional message" at bounding box center [536, 330] width 429 height 41
click at [371, 322] on textarea "Additional message" at bounding box center [536, 330] width 429 height 41
paste textarea "-Safely powered down machine -Replaced machine SN() with Machine SN() -Power on…"
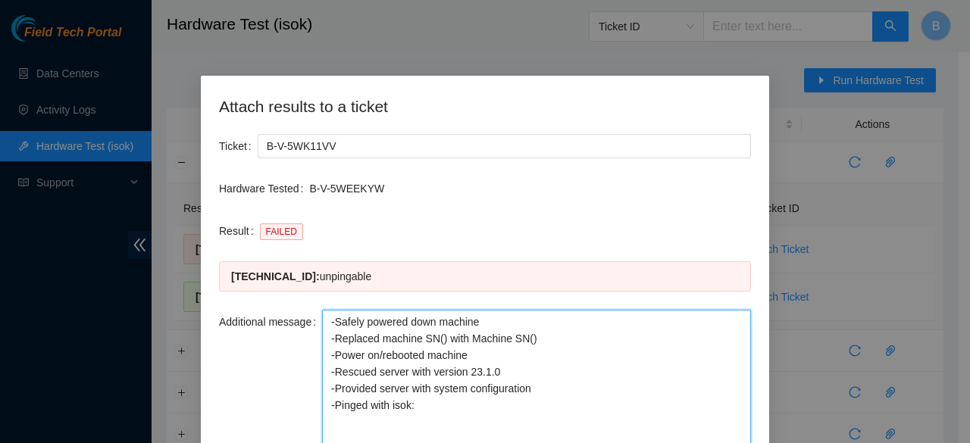
drag, startPoint x: 746, startPoint y: 349, endPoint x: 749, endPoint y: 478, distance: 129.6
click at [749, 443] on html "Field Tech Portal Data Centers Activity Logs Hardware Test (isok) Support Hardw…" at bounding box center [485, 221] width 970 height 443
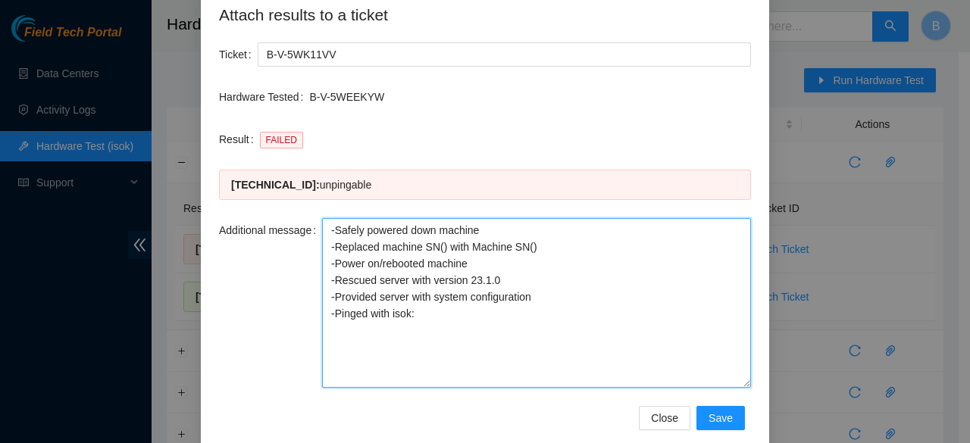
scroll to position [92, 0]
click at [490, 230] on textarea "-Safely powered down machine -Replaced machine SN() with Machine SN() -Power on…" at bounding box center [536, 303] width 429 height 170
drag, startPoint x: 541, startPoint y: 241, endPoint x: 319, endPoint y: 248, distance: 222.1
click at [322, 248] on textarea "-Safely powered down machine -Replaced machine SN() with Machine SN() -Power on…" at bounding box center [536, 303] width 429 height 170
drag, startPoint x: 388, startPoint y: 246, endPoint x: 274, endPoint y: 243, distance: 114.5
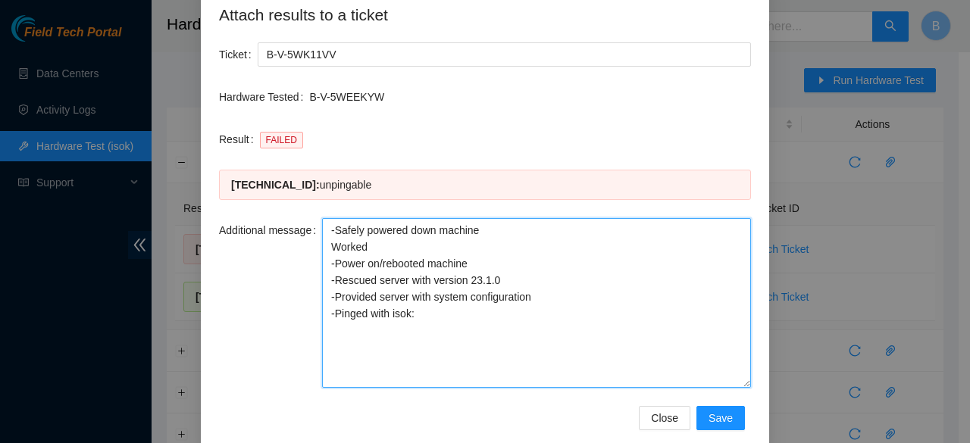
click at [274, 243] on div "Additional message -Safely powered down machine Worked -Power on/rebooted machi…" at bounding box center [485, 303] width 532 height 170
click at [331, 263] on textarea "-Safely powered down machine -Power on/rebooted machine -Rescued server with ve…" at bounding box center [536, 303] width 429 height 170
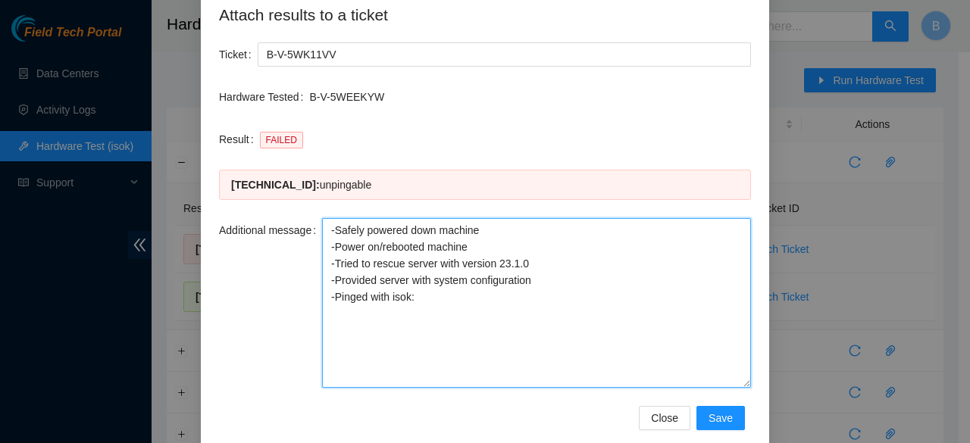
click at [527, 267] on textarea "-Safely powered down machine -Power on/rebooted machine -Tried to rescue server…" at bounding box center [536, 303] width 429 height 170
drag, startPoint x: 543, startPoint y: 284, endPoint x: 316, endPoint y: 281, distance: 226.6
click at [316, 281] on div "Additional message -Safely powered down machine -Power on/rebooted machine -Tri…" at bounding box center [485, 303] width 532 height 170
click at [433, 296] on textarea "-Safely powered down machine -Power on/rebooted machine -Tried to rescue server…" at bounding box center [536, 303] width 429 height 170
click at [471, 251] on textarea "-Safely powered down machine -Power on/rebooted machine -Tried to rescue server…" at bounding box center [536, 303] width 429 height 170
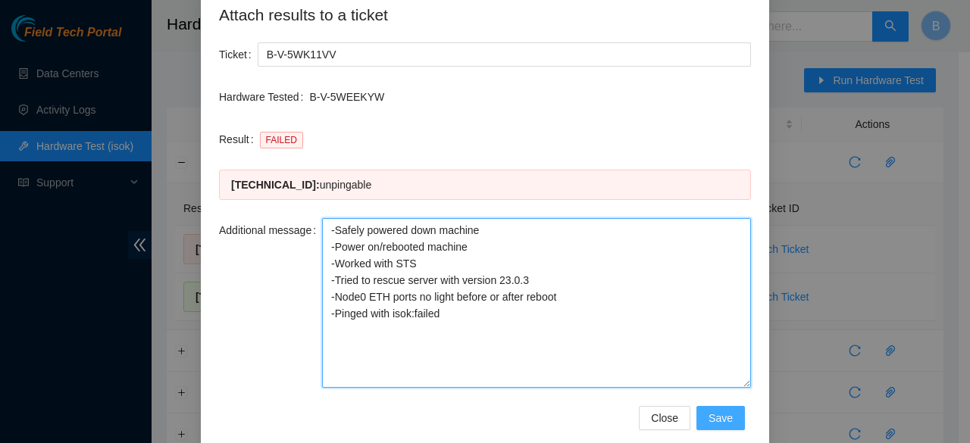
type textarea "-Safely powered down machine -Power on/rebooted machine -Worked with STS -Tried…"
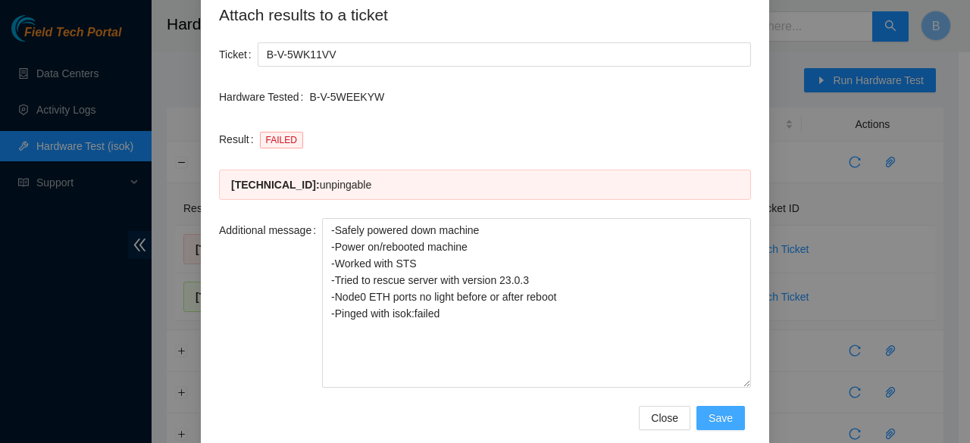
click at [726, 418] on span "Save" at bounding box center [721, 418] width 24 height 17
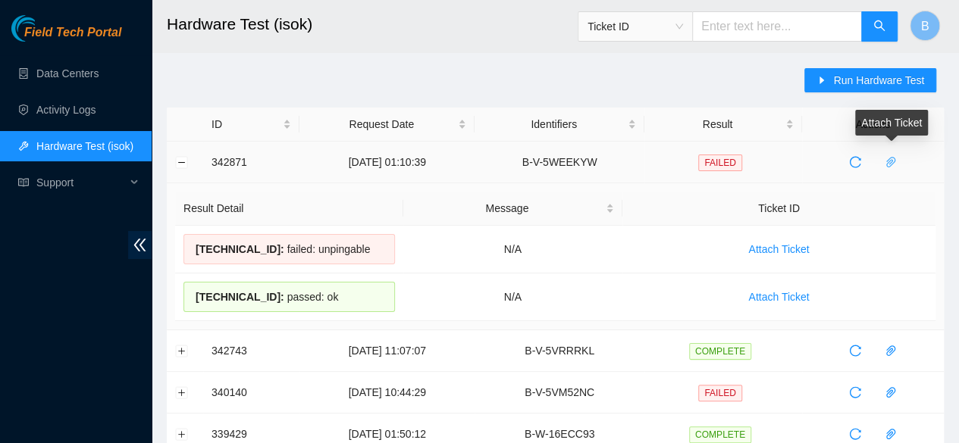
click at [899, 165] on span "paper-clip" at bounding box center [890, 162] width 23 height 12
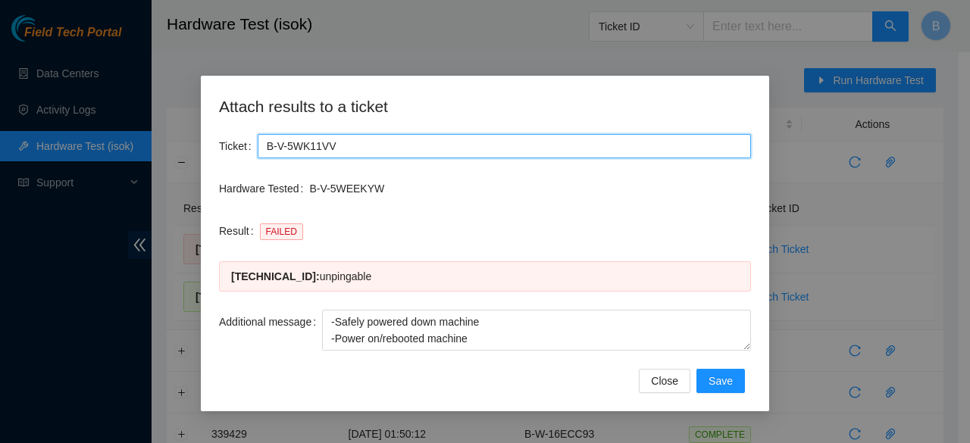
click at [303, 147] on input "B-V-5WK11VV" at bounding box center [504, 146] width 493 height 24
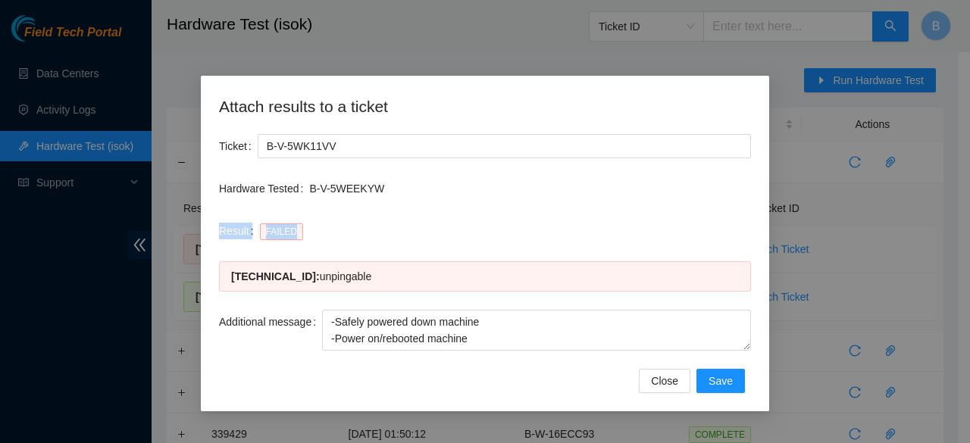
drag, startPoint x: 455, startPoint y: 237, endPoint x: 382, endPoint y: 186, distance: 89.1
click at [382, 186] on form "Ticket B-V-5WK11VV Hardware Tested B-V-5WEEKYW Result FAILED 23.219.82.4 : unpi…" at bounding box center [485, 263] width 532 height 259
click at [382, 186] on p "B-V-5WEEKYW" at bounding box center [530, 188] width 442 height 17
drag, startPoint x: 383, startPoint y: 184, endPoint x: 307, endPoint y: 181, distance: 75.8
click at [307, 181] on div "Hardware Tested B-V-5WEEKYW" at bounding box center [485, 189] width 532 height 24
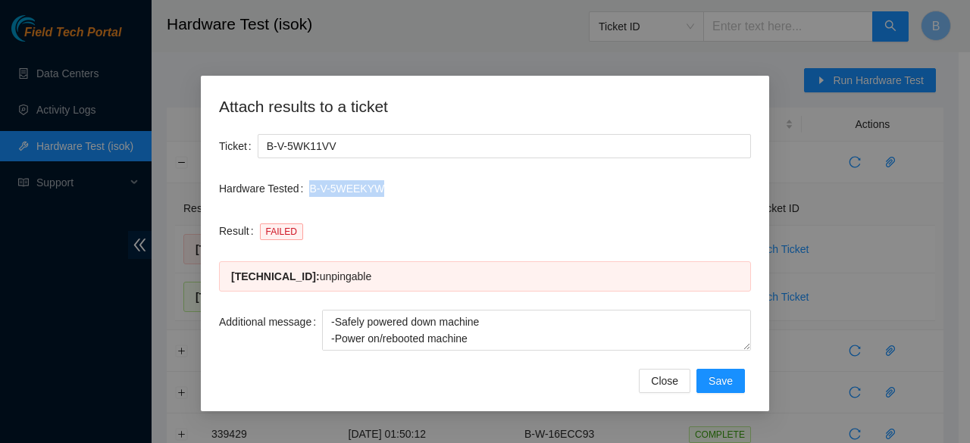
copy div "B-V-5WEEKYW"
click at [338, 133] on div "Attach results to a ticket Ticket B-V-5WK11VV Hardware Tested B-V-5WEEKYW Resul…" at bounding box center [485, 244] width 568 height 336
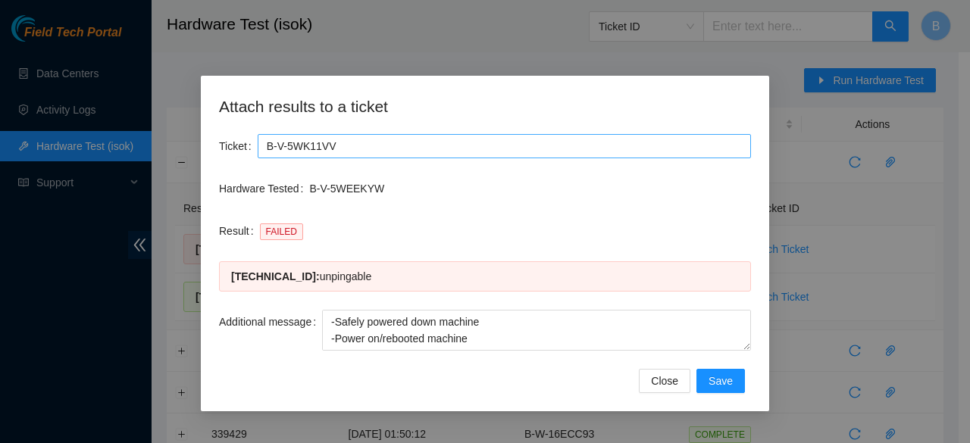
drag, startPoint x: 338, startPoint y: 133, endPoint x: 338, endPoint y: 141, distance: 8.3
click at [338, 141] on div "Attach results to a ticket Ticket B-V-5WK11VV Hardware Tested B-V-5WEEKYW Resul…" at bounding box center [485, 244] width 568 height 336
click at [338, 141] on input "B-V-5WK11VV" at bounding box center [504, 146] width 493 height 24
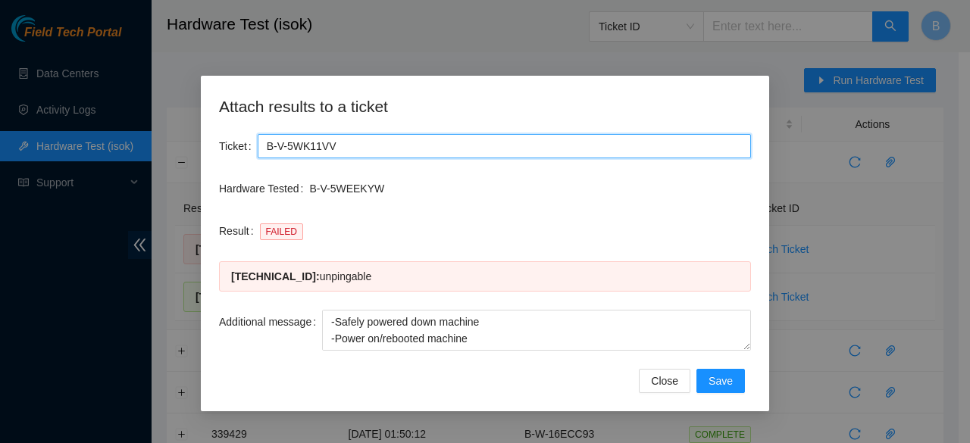
paste input "B-V-5WEEKYW"
type input "B-V-5WEEKYW"
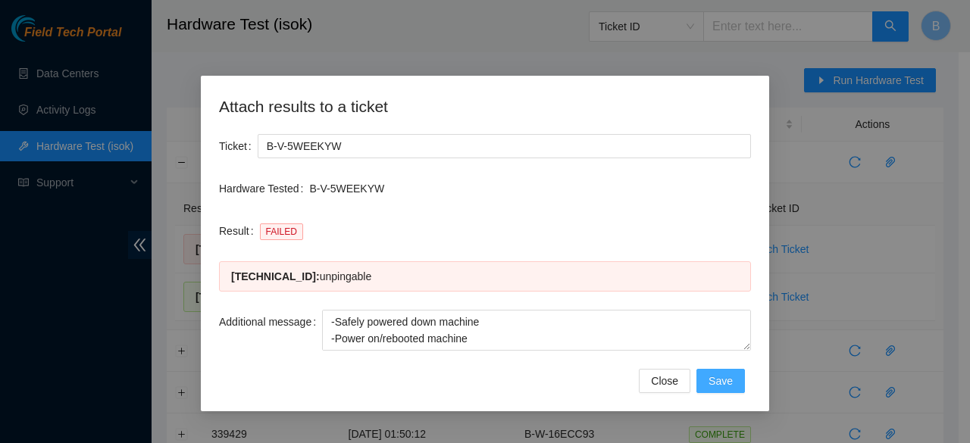
click at [739, 379] on button "Save" at bounding box center [720, 381] width 48 height 24
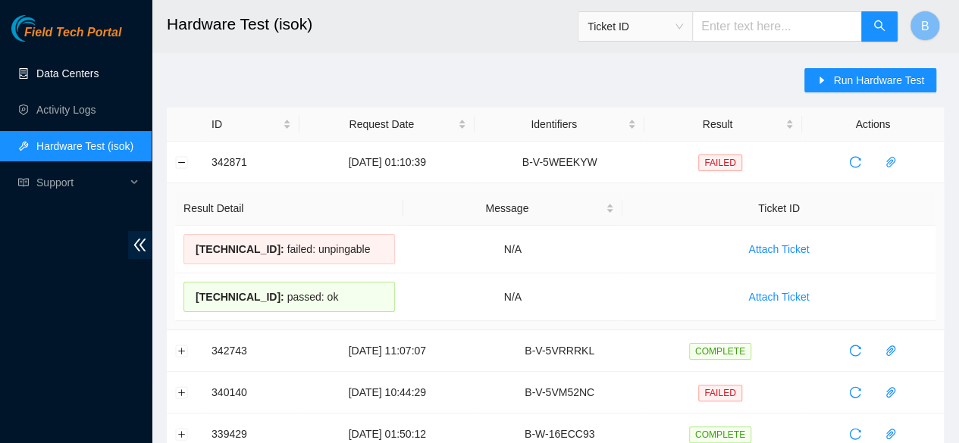
click at [64, 67] on link "Data Centers" at bounding box center [67, 73] width 62 height 12
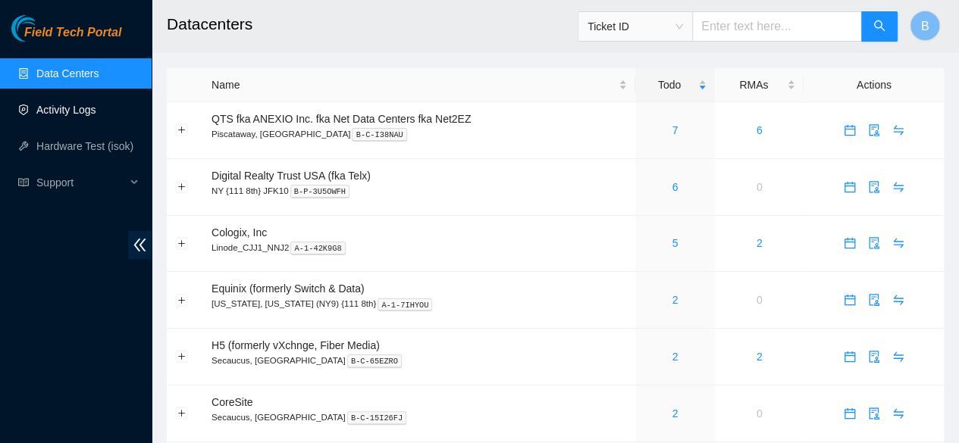
click at [78, 105] on link "Activity Logs" at bounding box center [66, 110] width 60 height 12
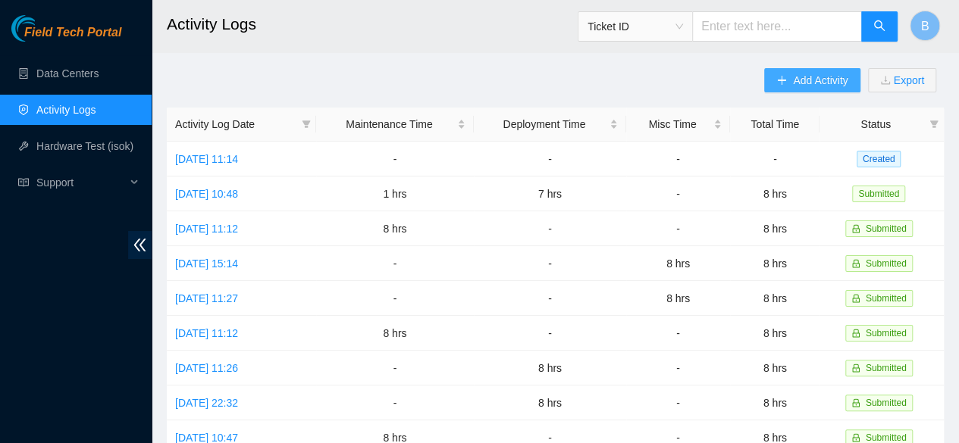
click at [793, 80] on span "Add Activity" at bounding box center [820, 80] width 55 height 17
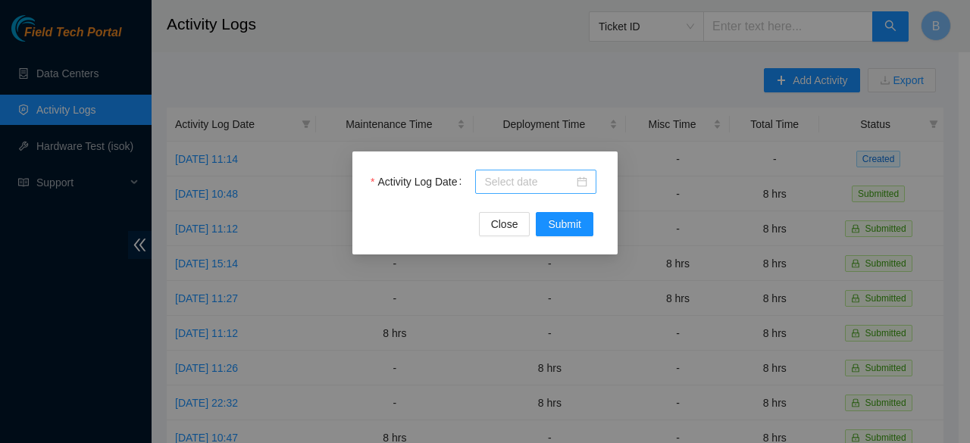
click at [582, 187] on div at bounding box center [535, 182] width 103 height 17
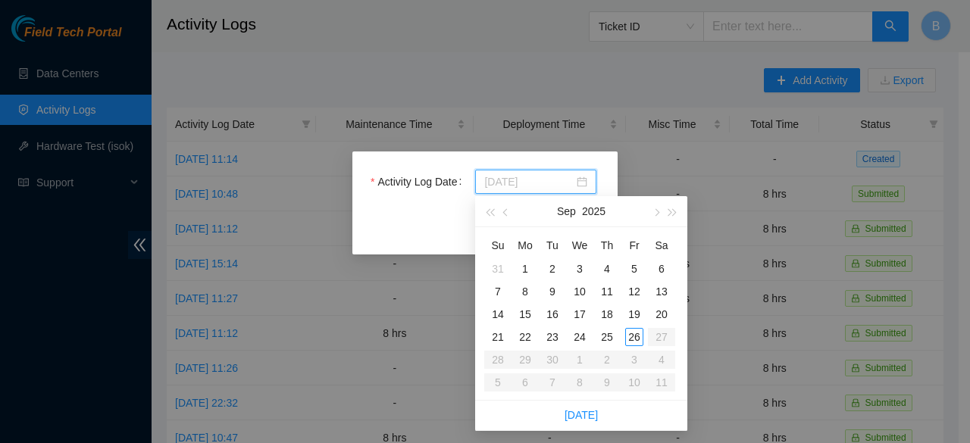
type input "2025-09-25"
click at [605, 337] on div "25" at bounding box center [607, 337] width 18 height 18
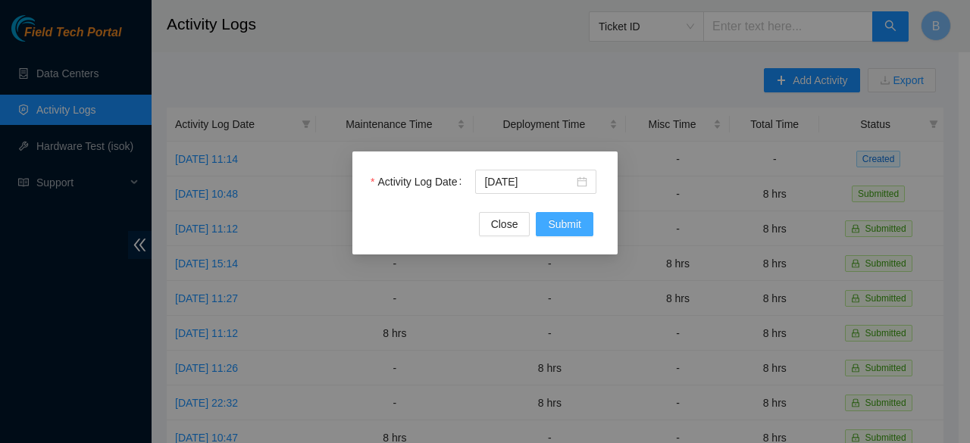
click at [567, 213] on button "Submit" at bounding box center [565, 224] width 58 height 24
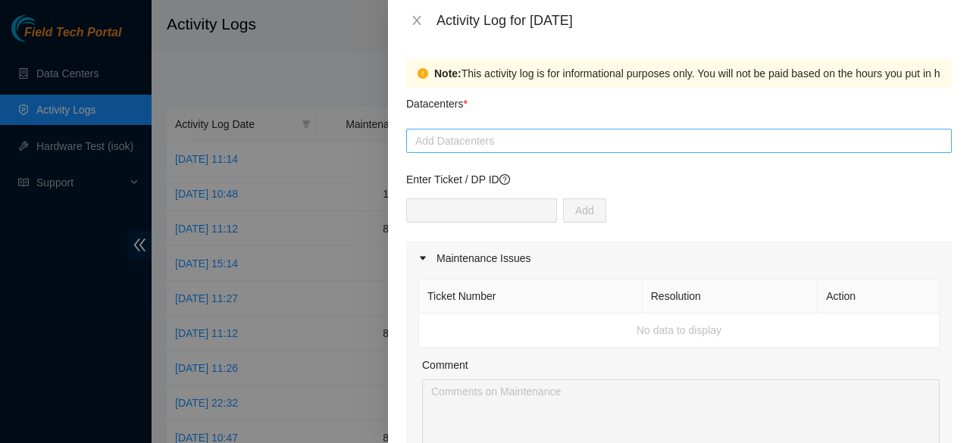
click at [474, 148] on div at bounding box center [679, 141] width 538 height 18
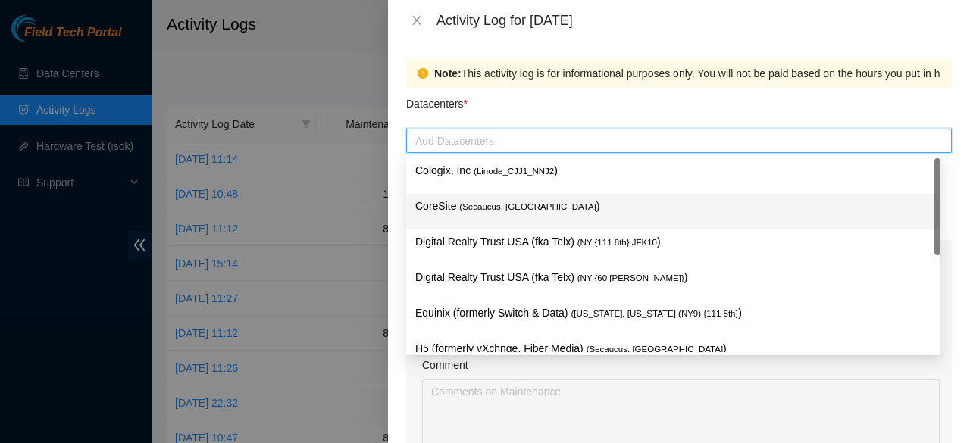
click at [455, 204] on p "CoreSite ( Secaucus, NJ NY2 )" at bounding box center [673, 206] width 516 height 17
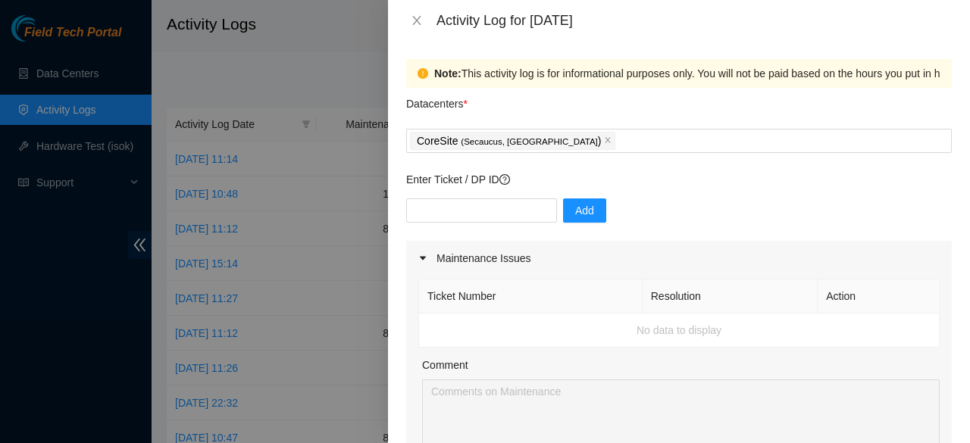
click at [542, 110] on div "Datacenters *" at bounding box center [679, 108] width 546 height 41
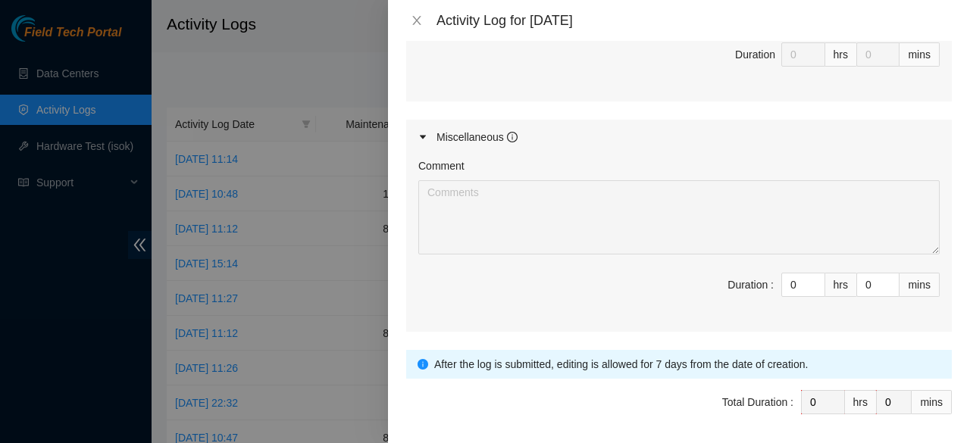
scroll to position [796, 0]
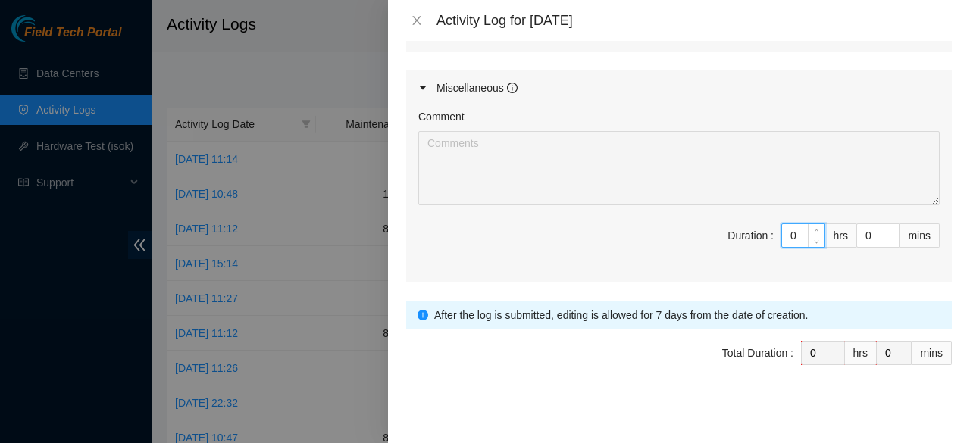
click at [791, 234] on input "0" at bounding box center [803, 235] width 42 height 23
type input "9"
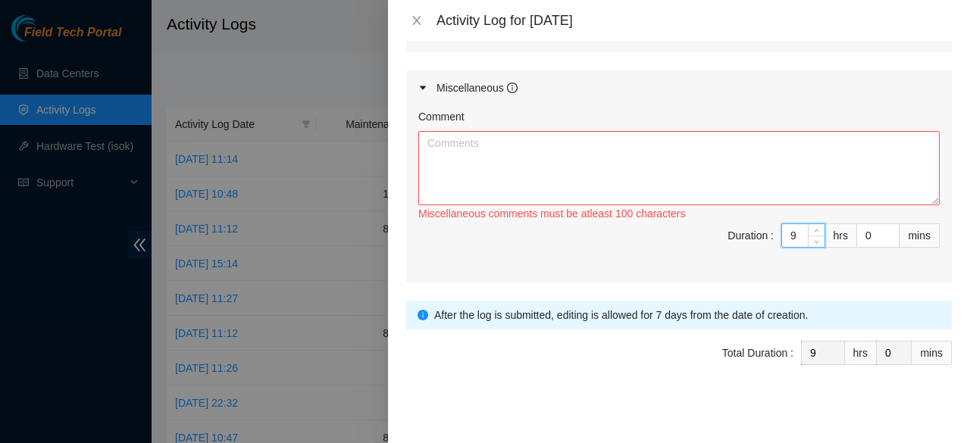
type input "0"
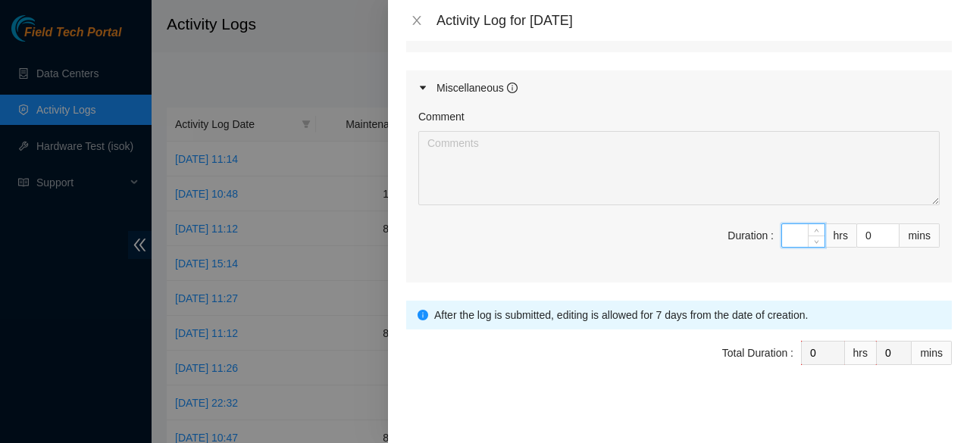
type input "8"
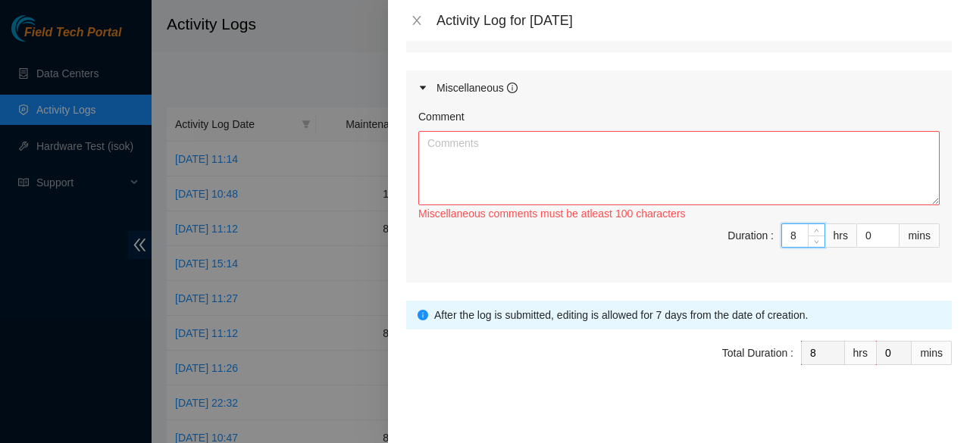
type input "8"
click at [635, 139] on textarea "Comment" at bounding box center [678, 168] width 521 height 74
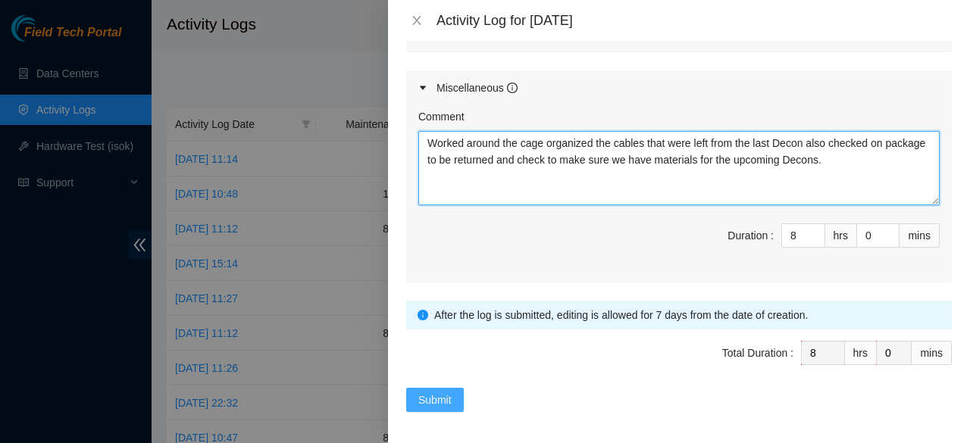
type textarea "Worked around the cage organized the cables that were left from the last Decon …"
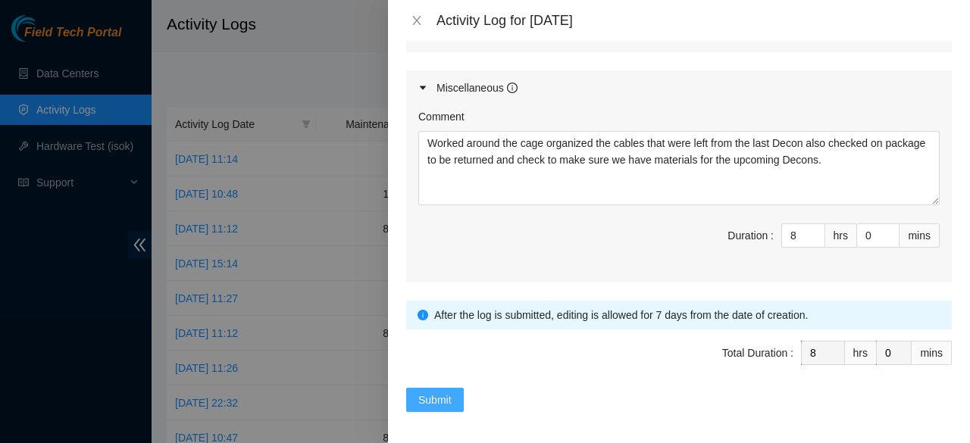
click at [453, 388] on button "Submit" at bounding box center [435, 400] width 58 height 24
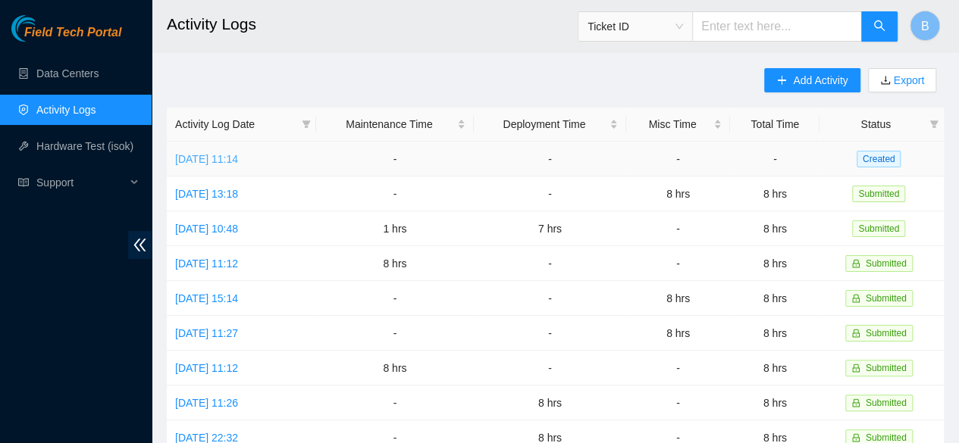
click at [209, 155] on link "Fri, 26 Sep 2025 11:14" at bounding box center [206, 159] width 63 height 12
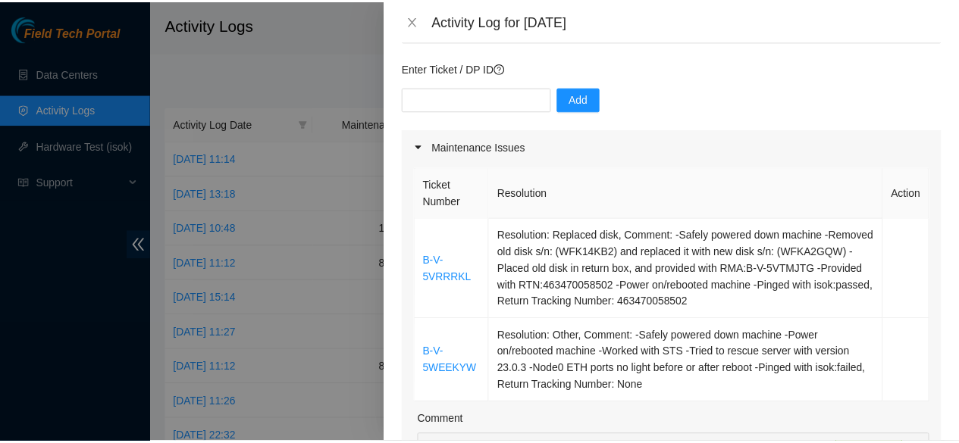
scroll to position [110, 0]
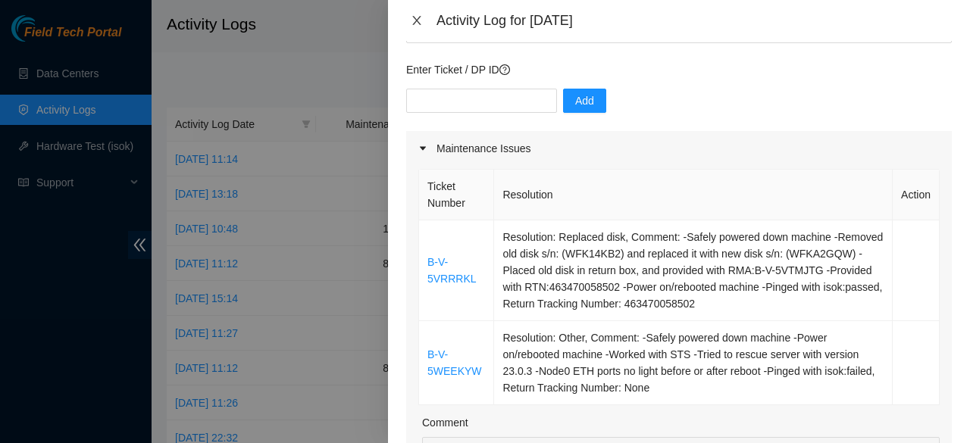
click at [424, 25] on button "Close" at bounding box center [416, 21] width 21 height 14
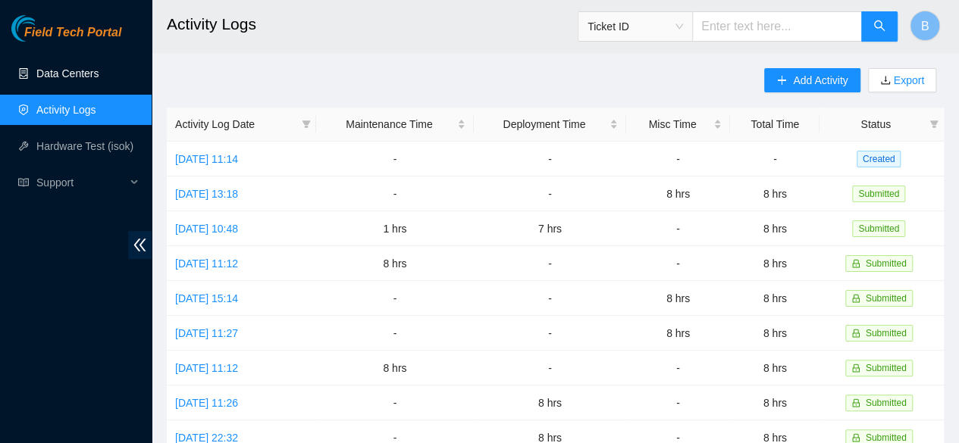
click at [51, 78] on link "Data Centers" at bounding box center [67, 73] width 62 height 12
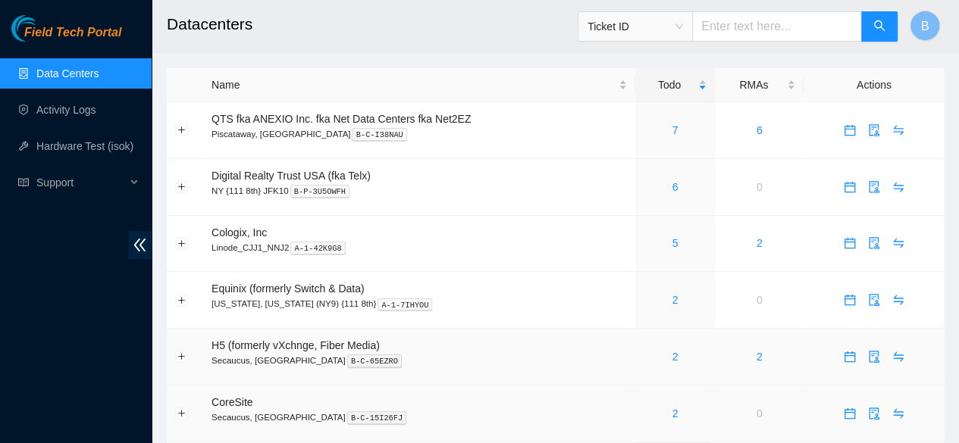
scroll to position [9, 0]
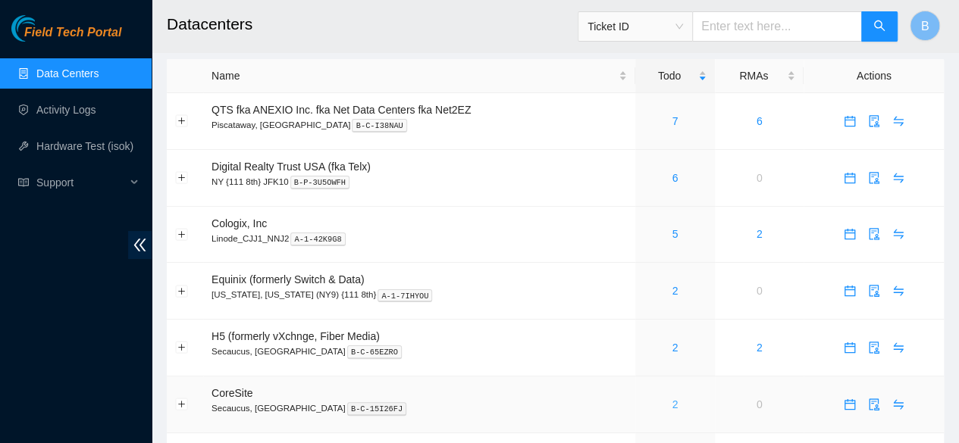
click at [673, 403] on link "2" at bounding box center [674, 405] width 6 height 12
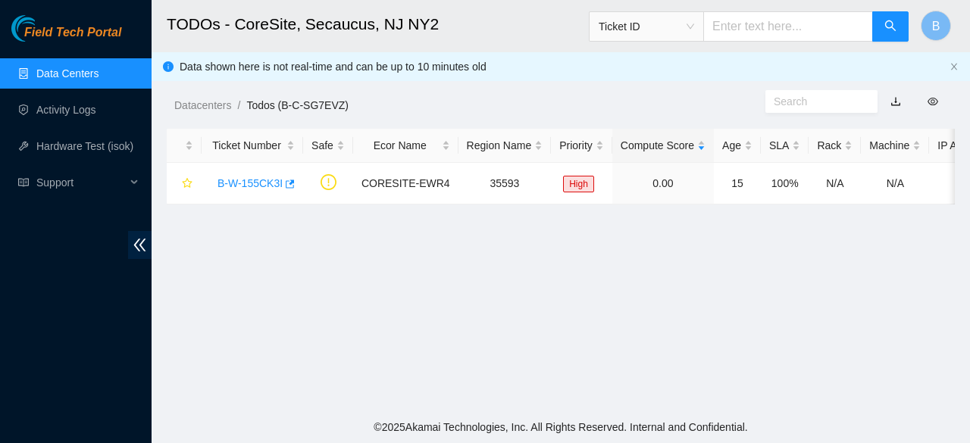
click at [44, 69] on link "Data Centers" at bounding box center [67, 73] width 62 height 12
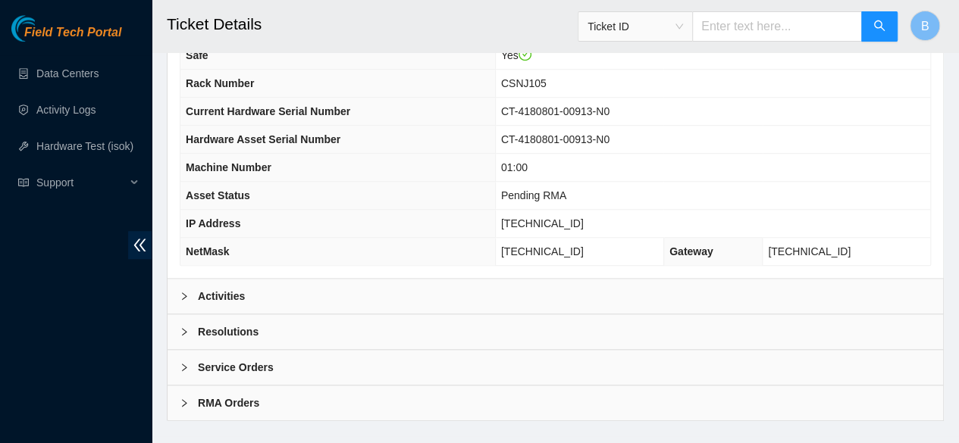
scroll to position [560, 0]
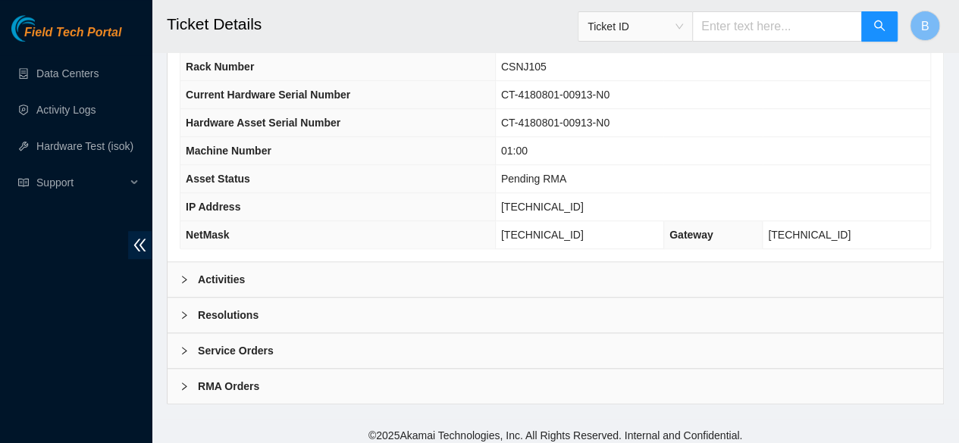
click at [206, 271] on b "Activities" at bounding box center [221, 279] width 47 height 17
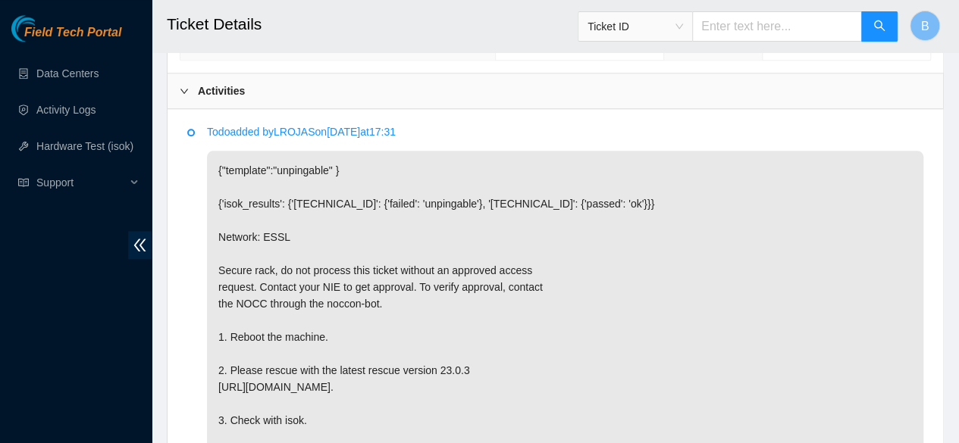
scroll to position [1026, 0]
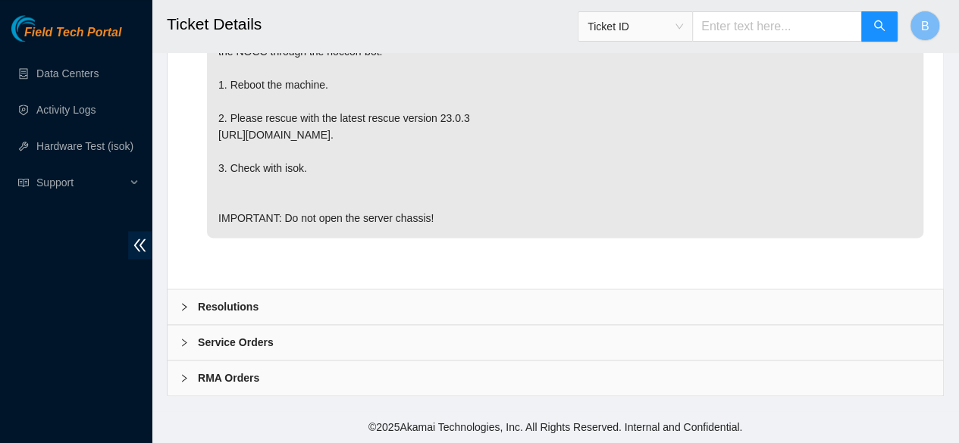
click at [255, 308] on b "Resolutions" at bounding box center [228, 307] width 61 height 17
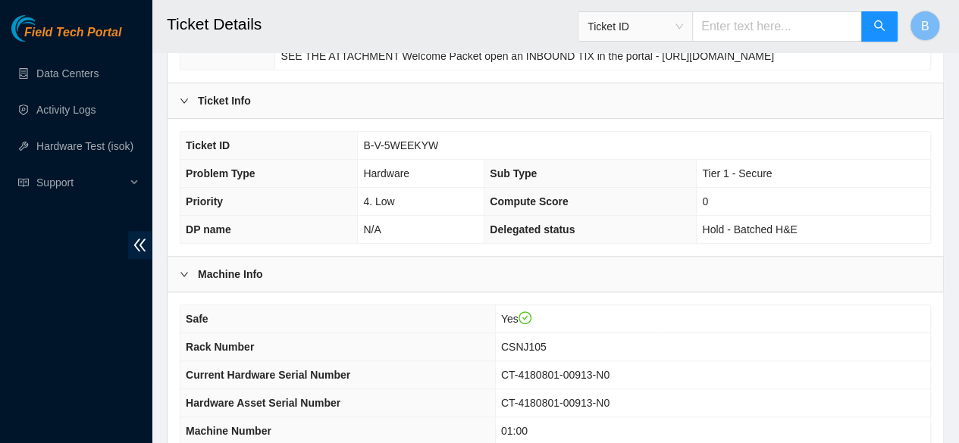
scroll to position [279, 0]
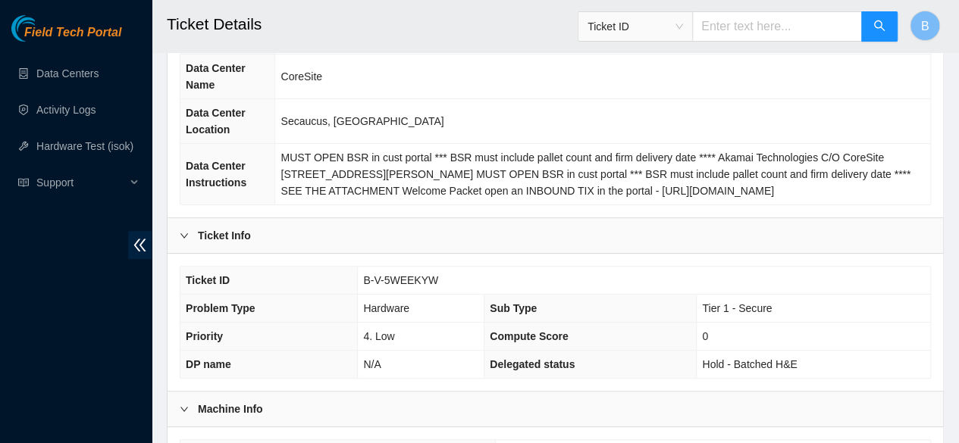
scroll to position [560, 0]
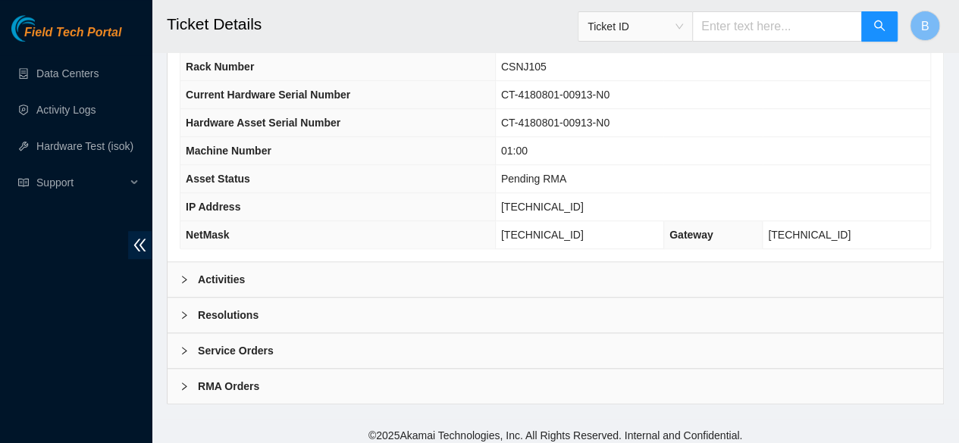
click at [209, 271] on b "Activities" at bounding box center [221, 279] width 47 height 17
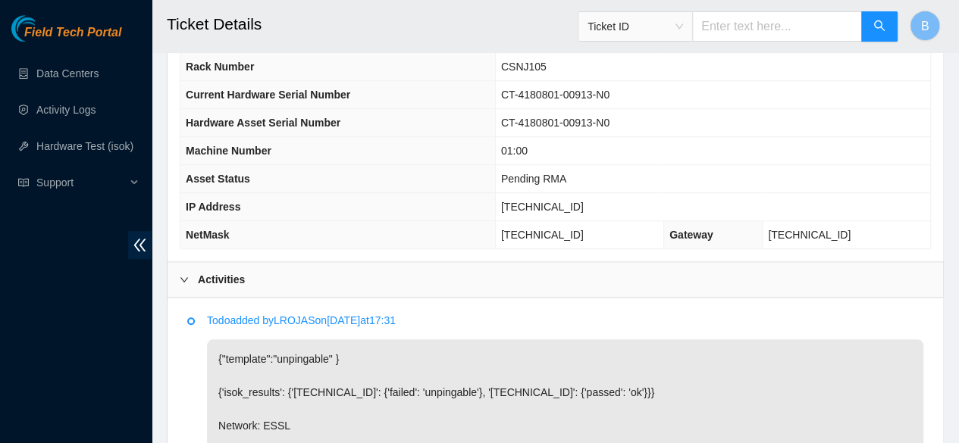
click at [209, 271] on b "Activities" at bounding box center [221, 279] width 47 height 17
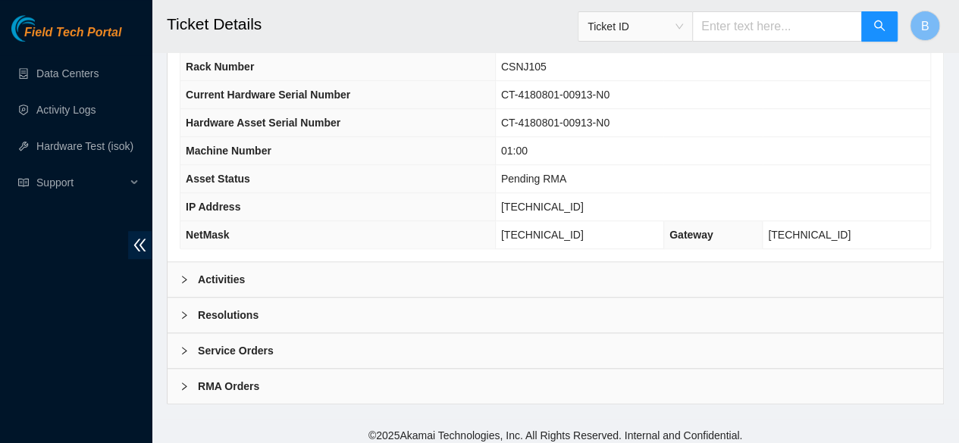
click at [183, 316] on div at bounding box center [189, 315] width 18 height 17
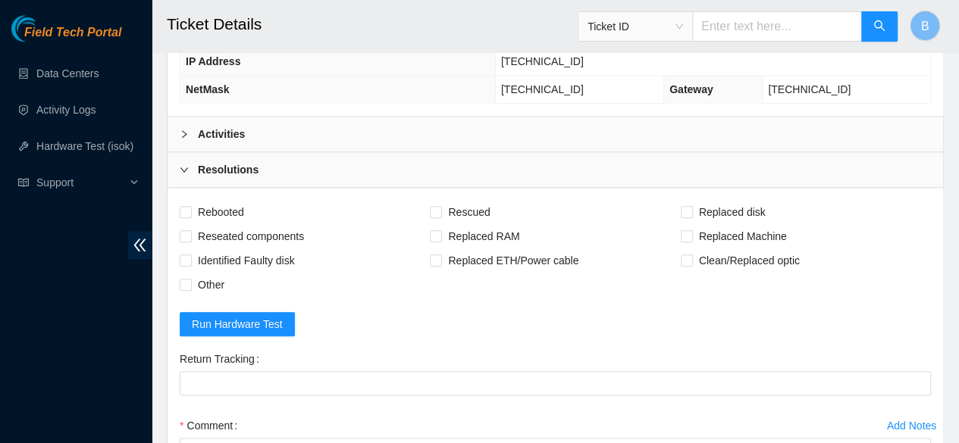
scroll to position [704, 0]
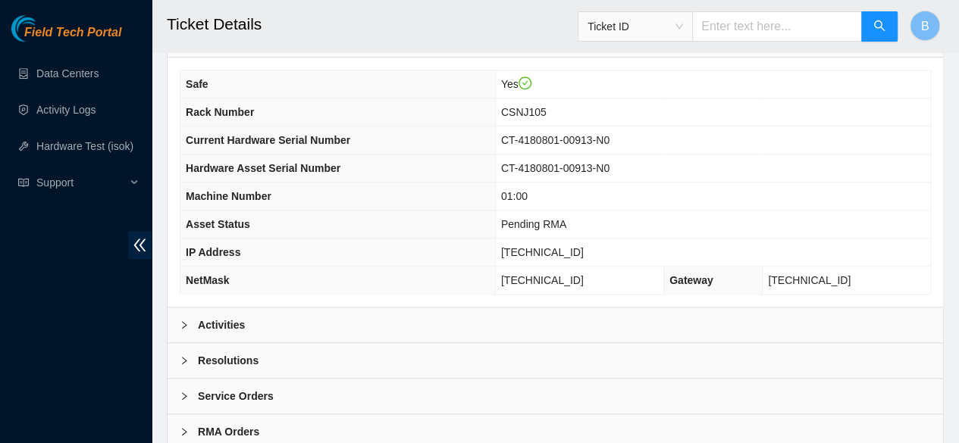
scroll to position [517, 0]
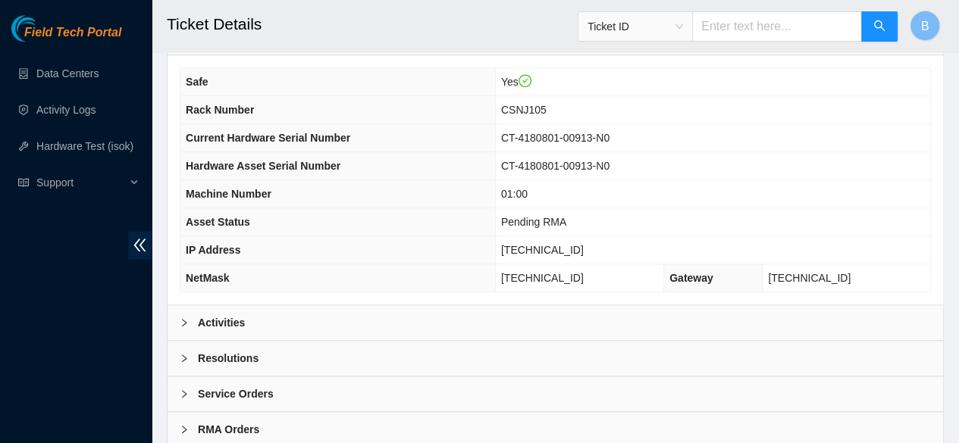
click at [182, 361] on div "Resolutions" at bounding box center [554, 358] width 775 height 35
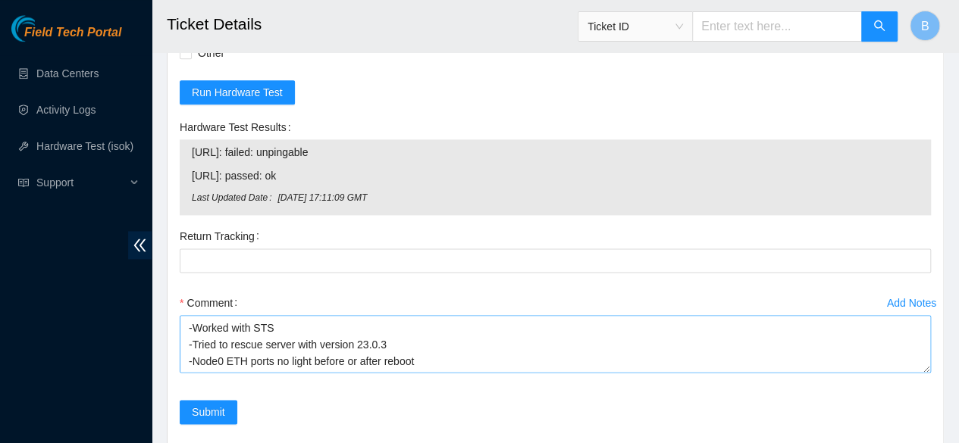
scroll to position [50, 0]
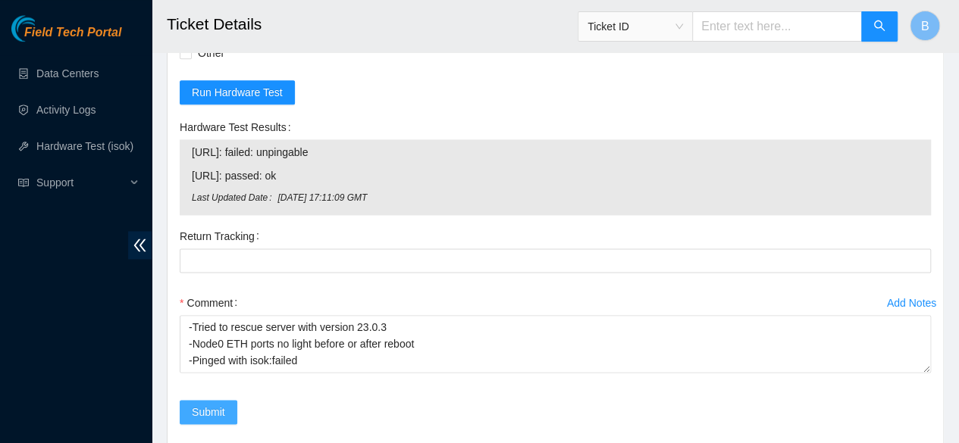
click at [217, 404] on span "Submit" at bounding box center [208, 412] width 33 height 17
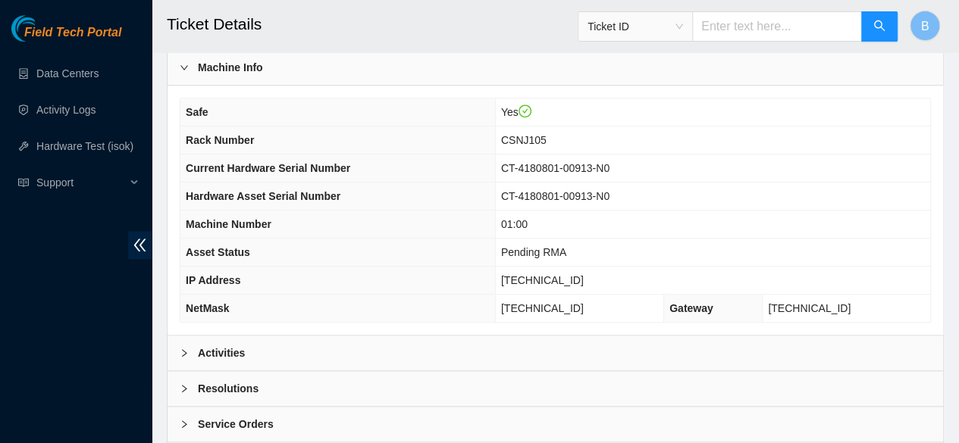
scroll to position [560, 0]
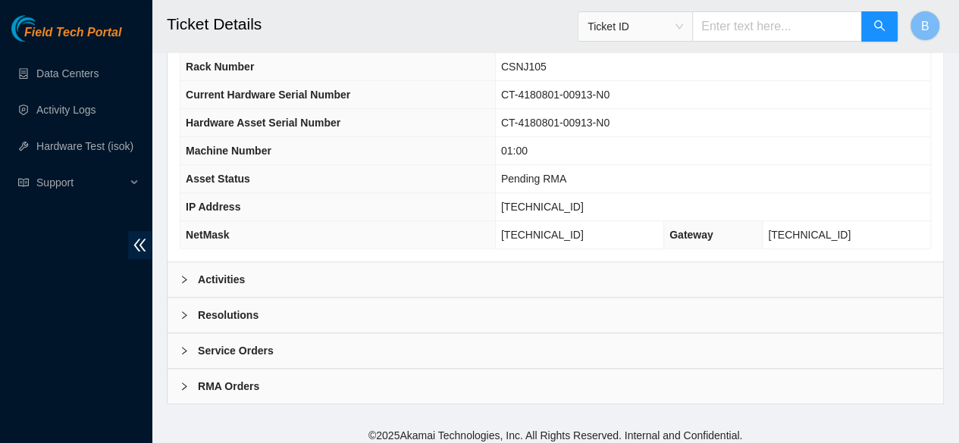
click at [183, 311] on icon "right" at bounding box center [184, 315] width 9 height 9
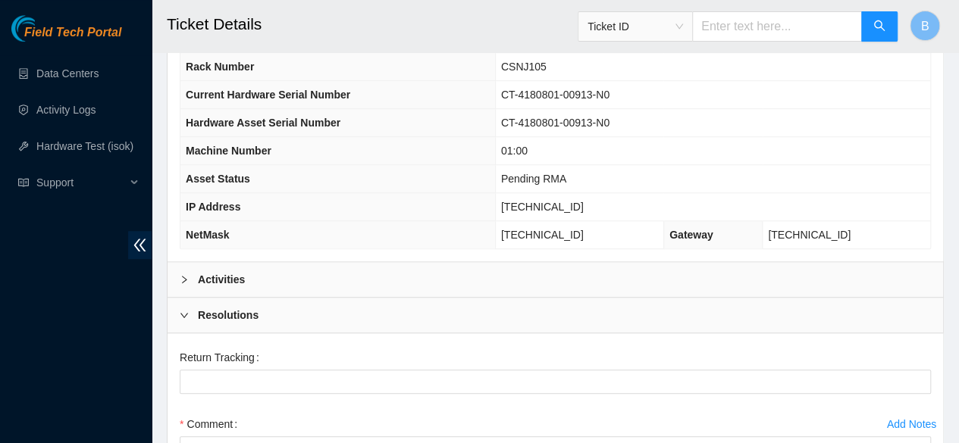
scroll to position [802, 0]
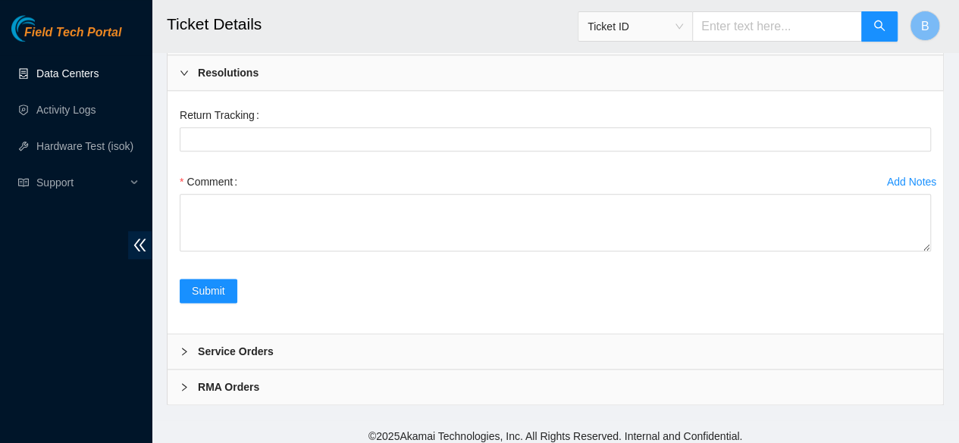
click at [76, 77] on link "Data Centers" at bounding box center [67, 73] width 62 height 12
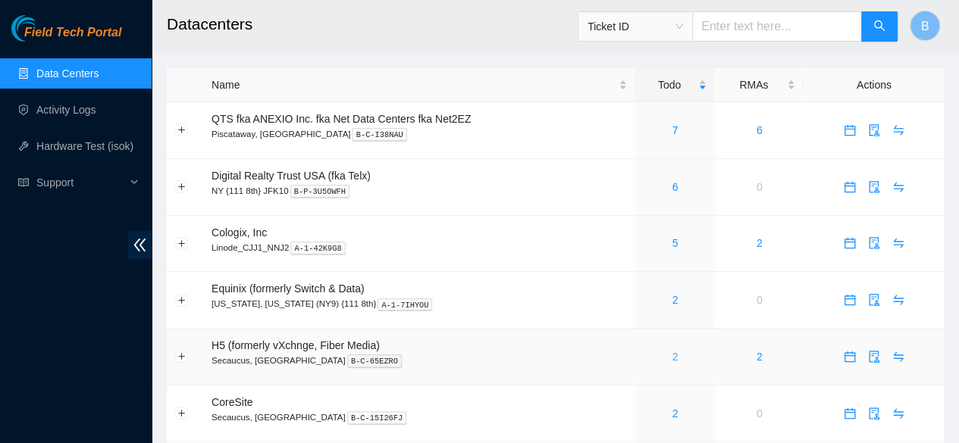
click at [672, 356] on link "2" at bounding box center [674, 357] width 6 height 12
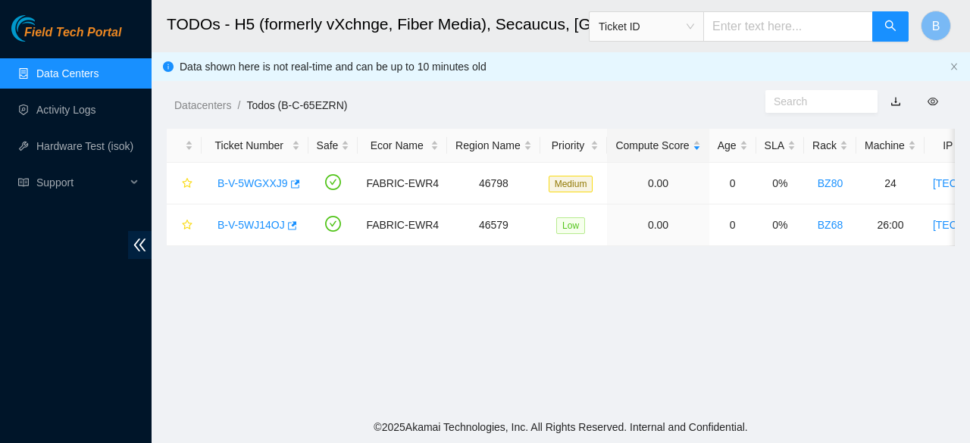
click at [46, 75] on link "Data Centers" at bounding box center [67, 73] width 62 height 12
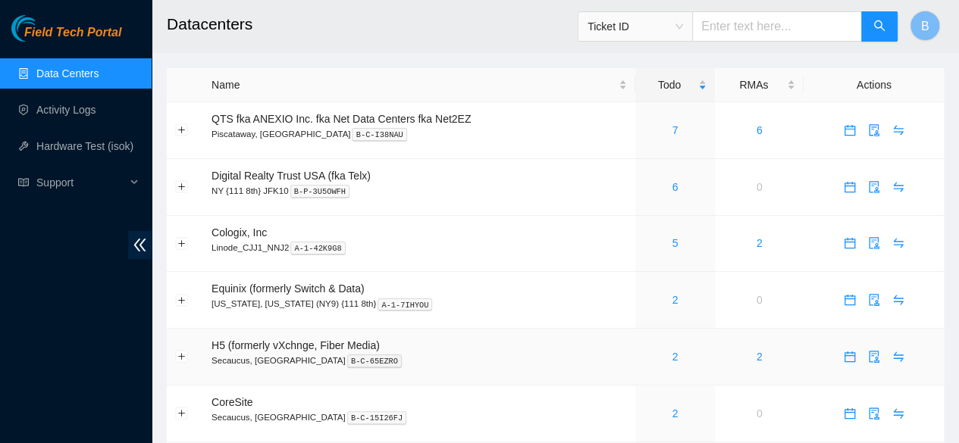
scroll to position [51, 0]
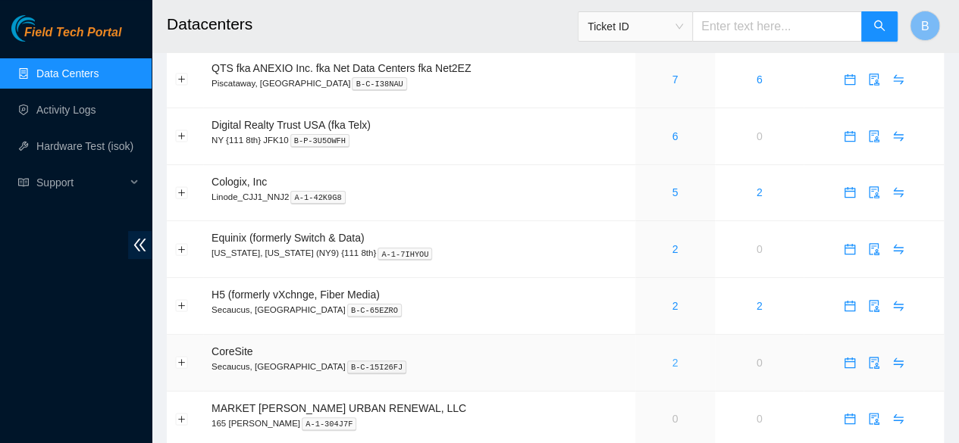
click at [676, 366] on link "2" at bounding box center [674, 363] width 6 height 12
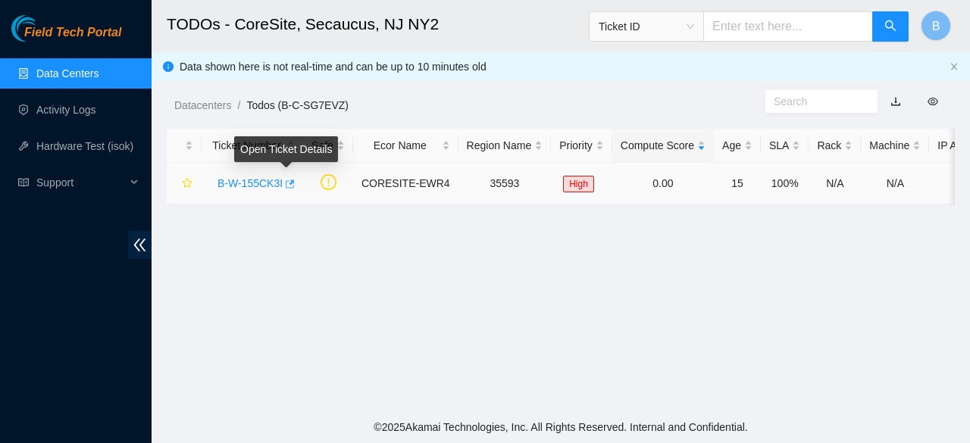
click at [286, 187] on icon "button" at bounding box center [290, 184] width 9 height 8
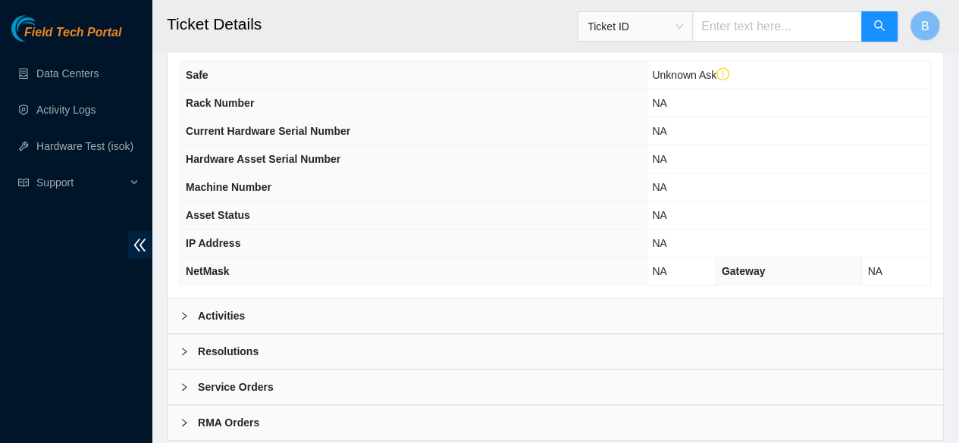
scroll to position [589, 0]
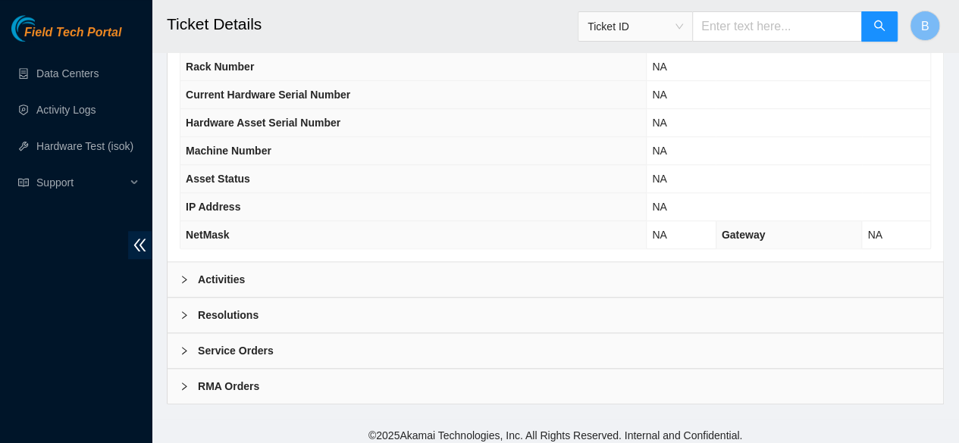
click at [233, 262] on div "Activities" at bounding box center [554, 279] width 775 height 35
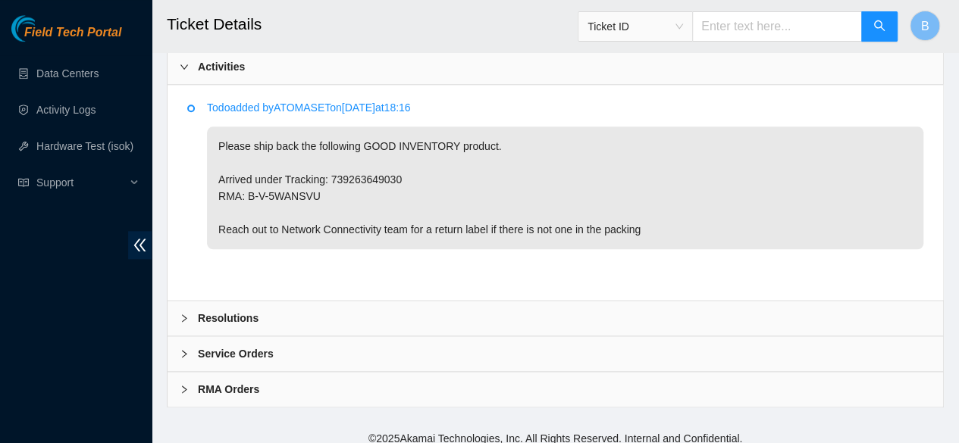
scroll to position [798, 0]
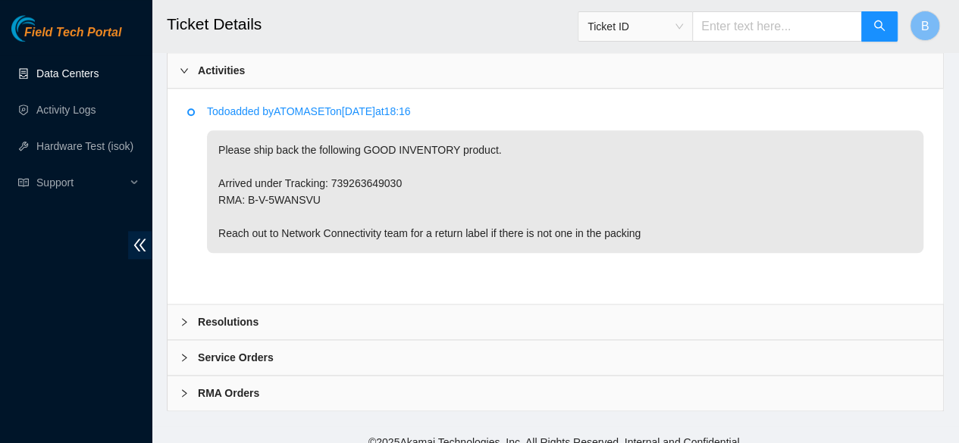
click at [46, 78] on link "Data Centers" at bounding box center [67, 73] width 62 height 12
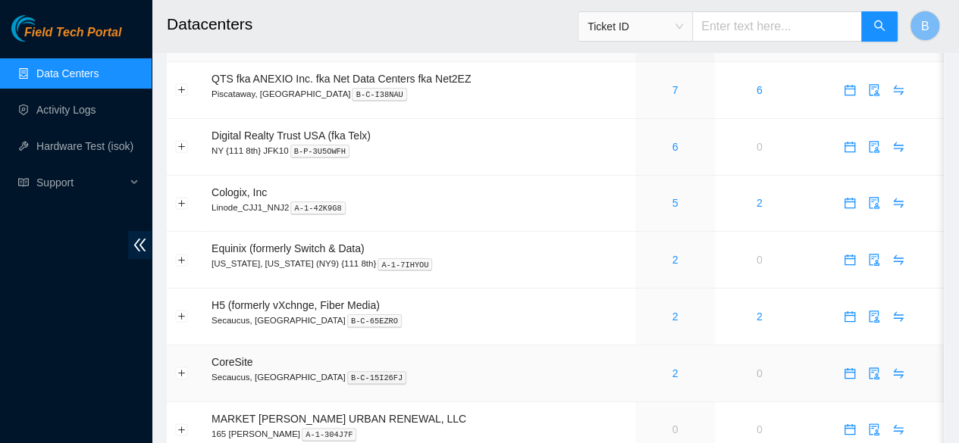
scroll to position [89, 0]
